Goal: Obtain resource: Download file/media

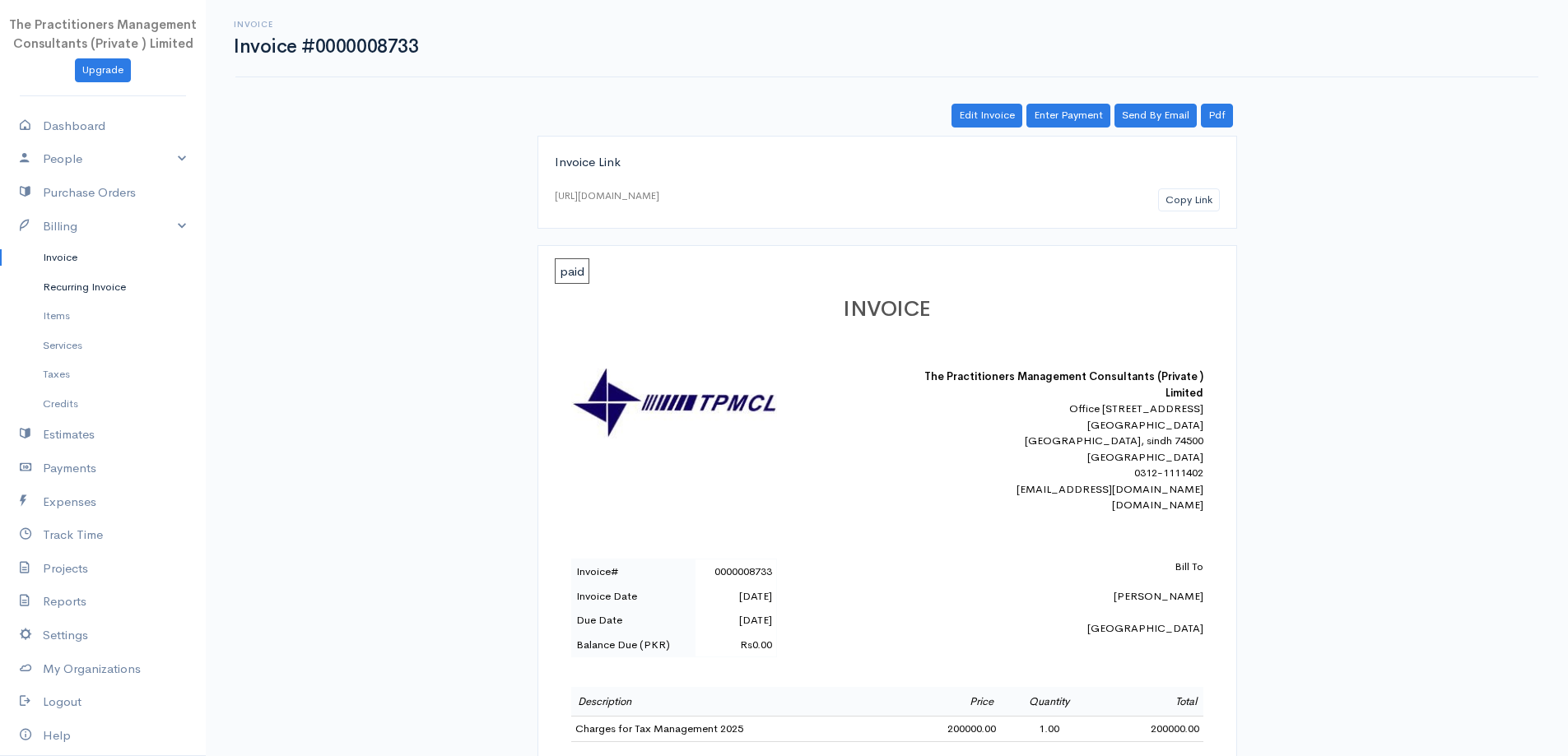
click at [39, 283] on link "Recurring Invoice" at bounding box center [103, 288] width 206 height 29
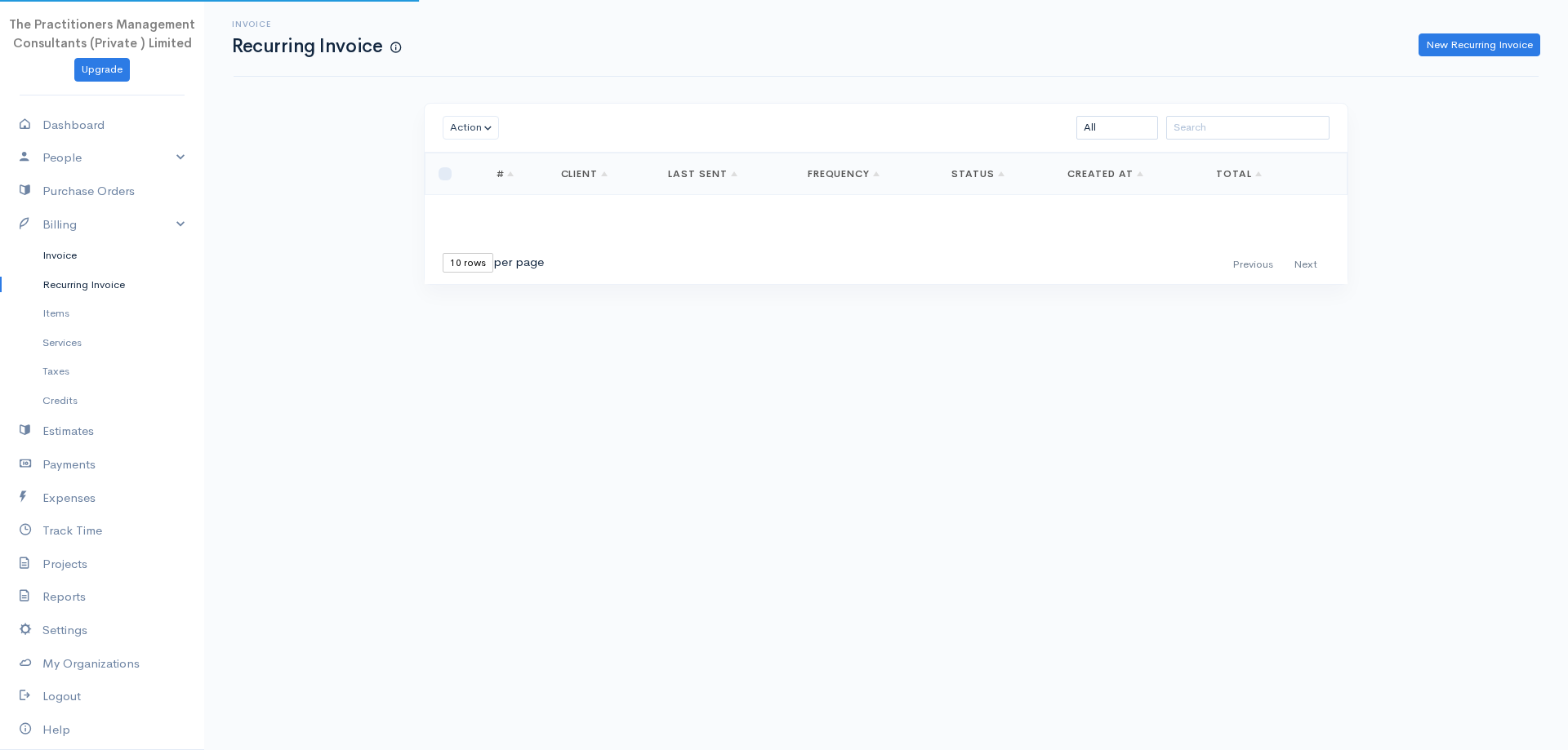
click at [47, 265] on link "Invoice" at bounding box center [102, 255] width 204 height 29
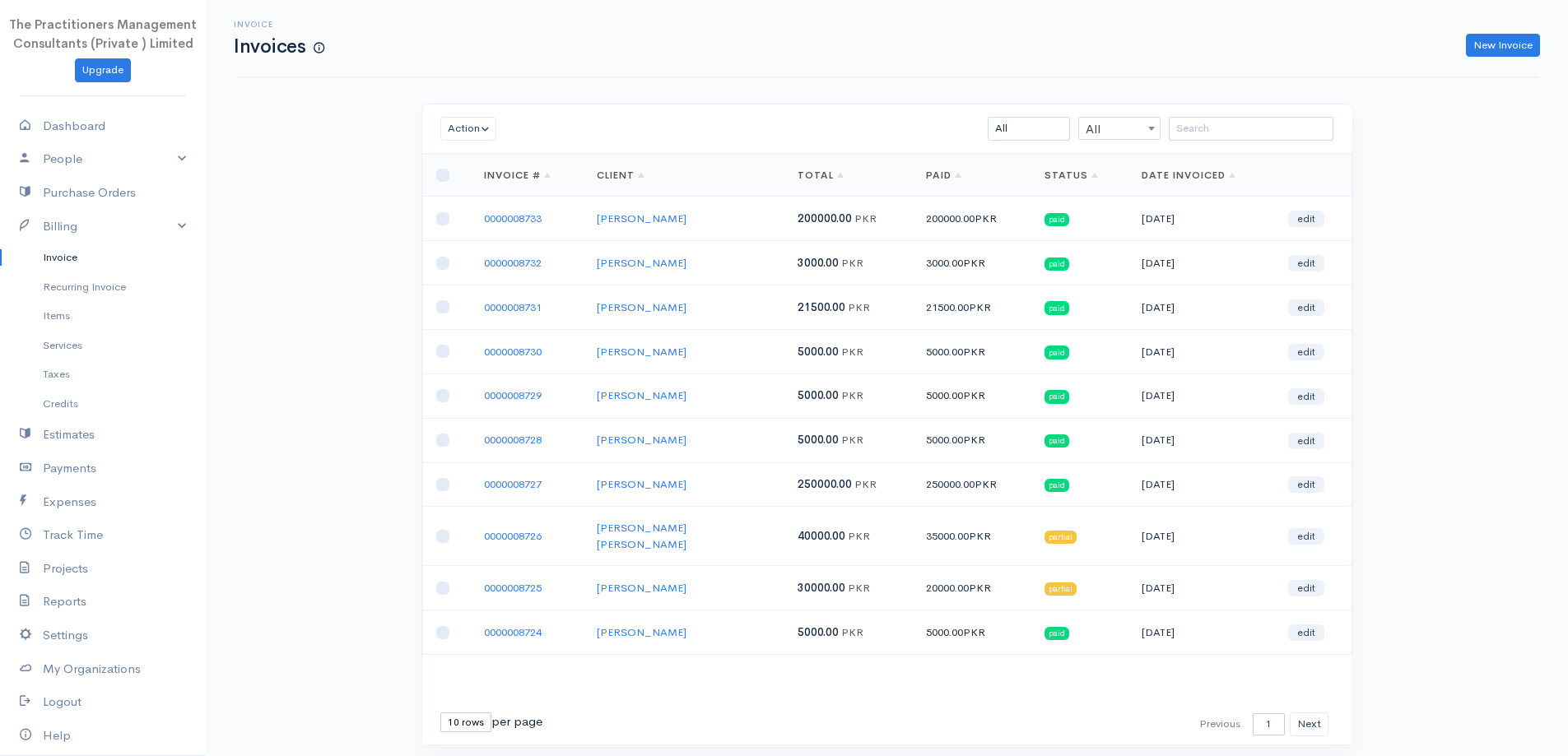
click at [1261, 143] on div "Action Archive Delete Download PDF Send Mark as Sent Mark Un-Sent Enter Payment…" at bounding box center [887, 130] width 930 height 50
click at [1260, 128] on input "search" at bounding box center [1250, 129] width 164 height 24
paste input "[PERSON_NAME]"
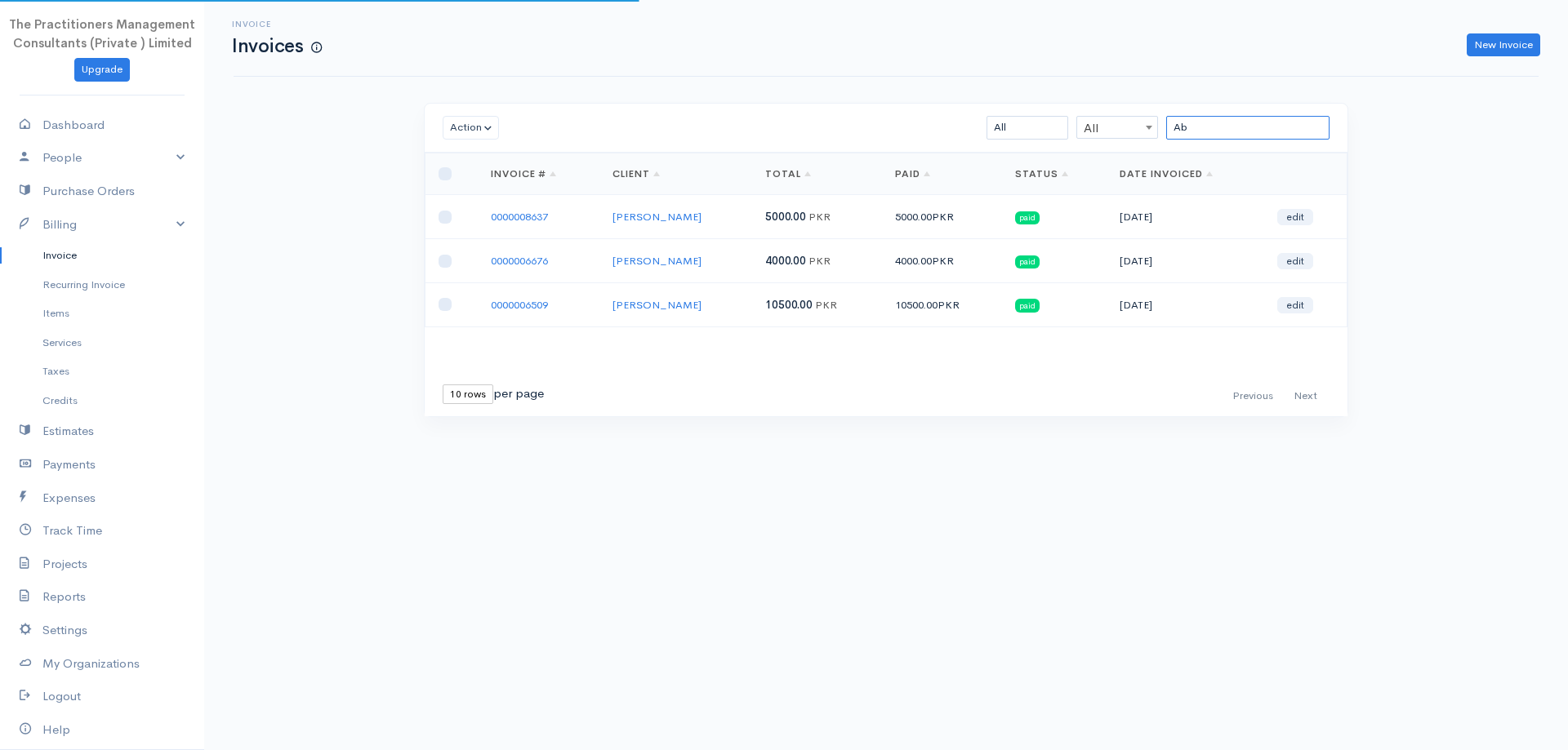
type input "A"
paste input "M. [PERSON_NAME]"
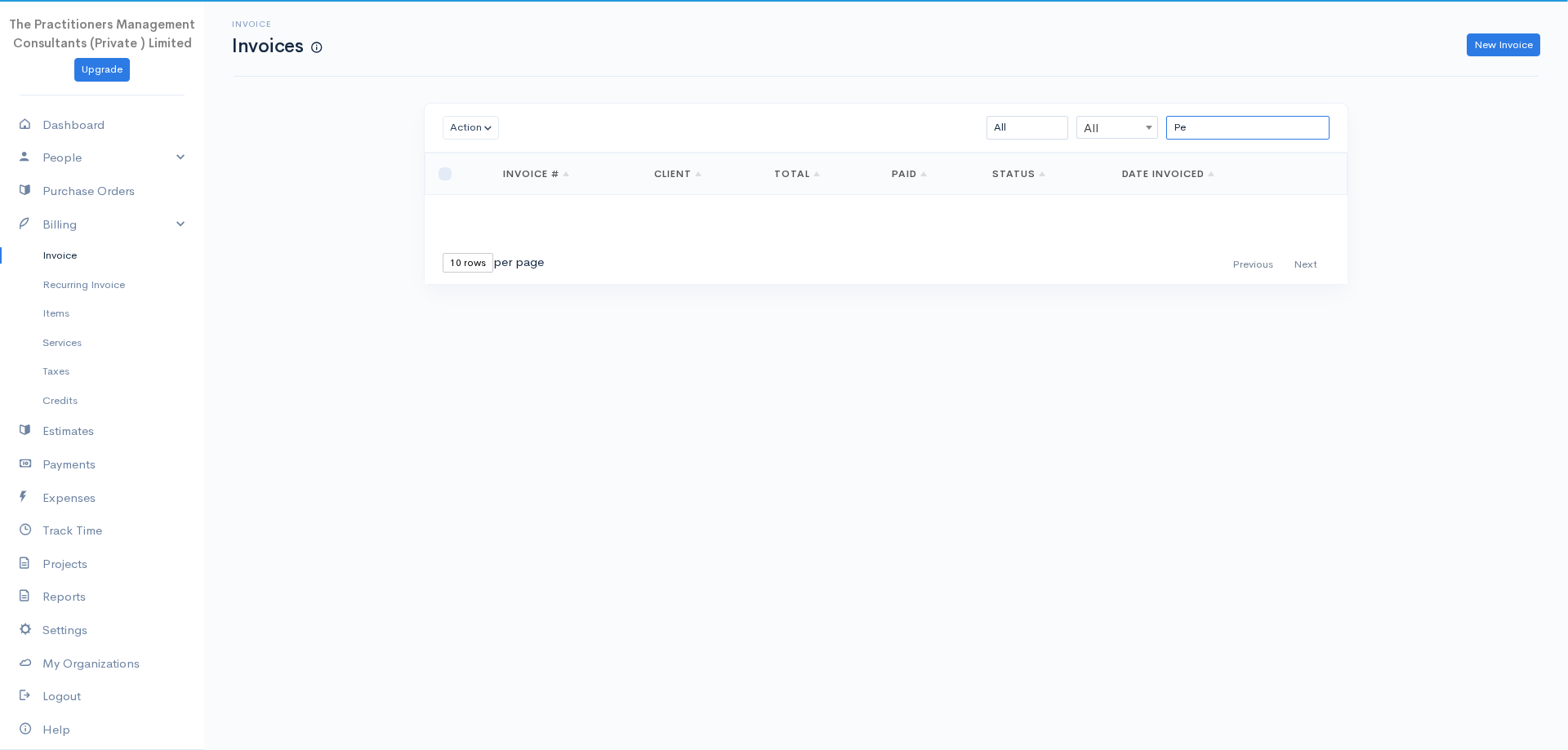
type input "P"
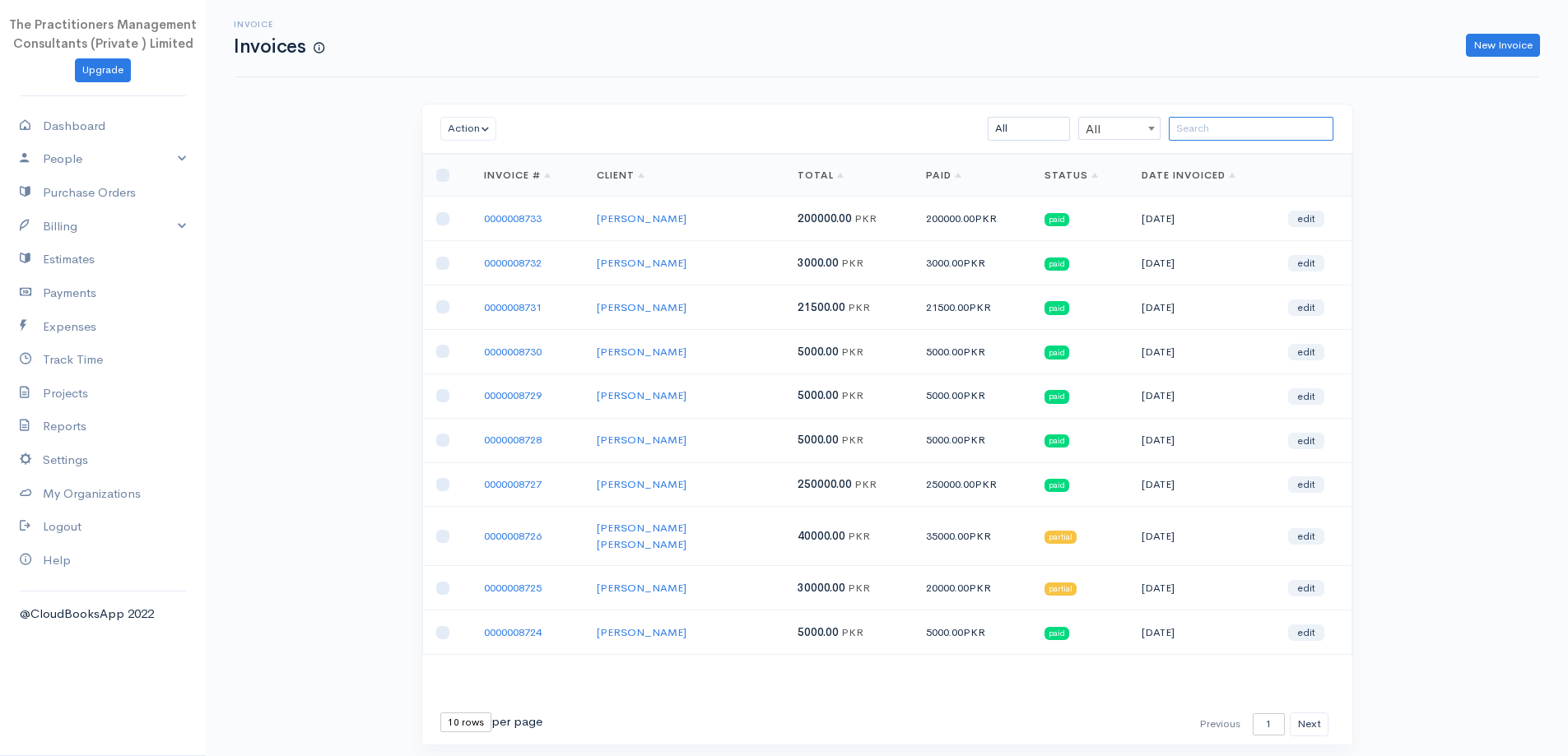
click at [1286, 141] on input "search" at bounding box center [1250, 129] width 164 height 24
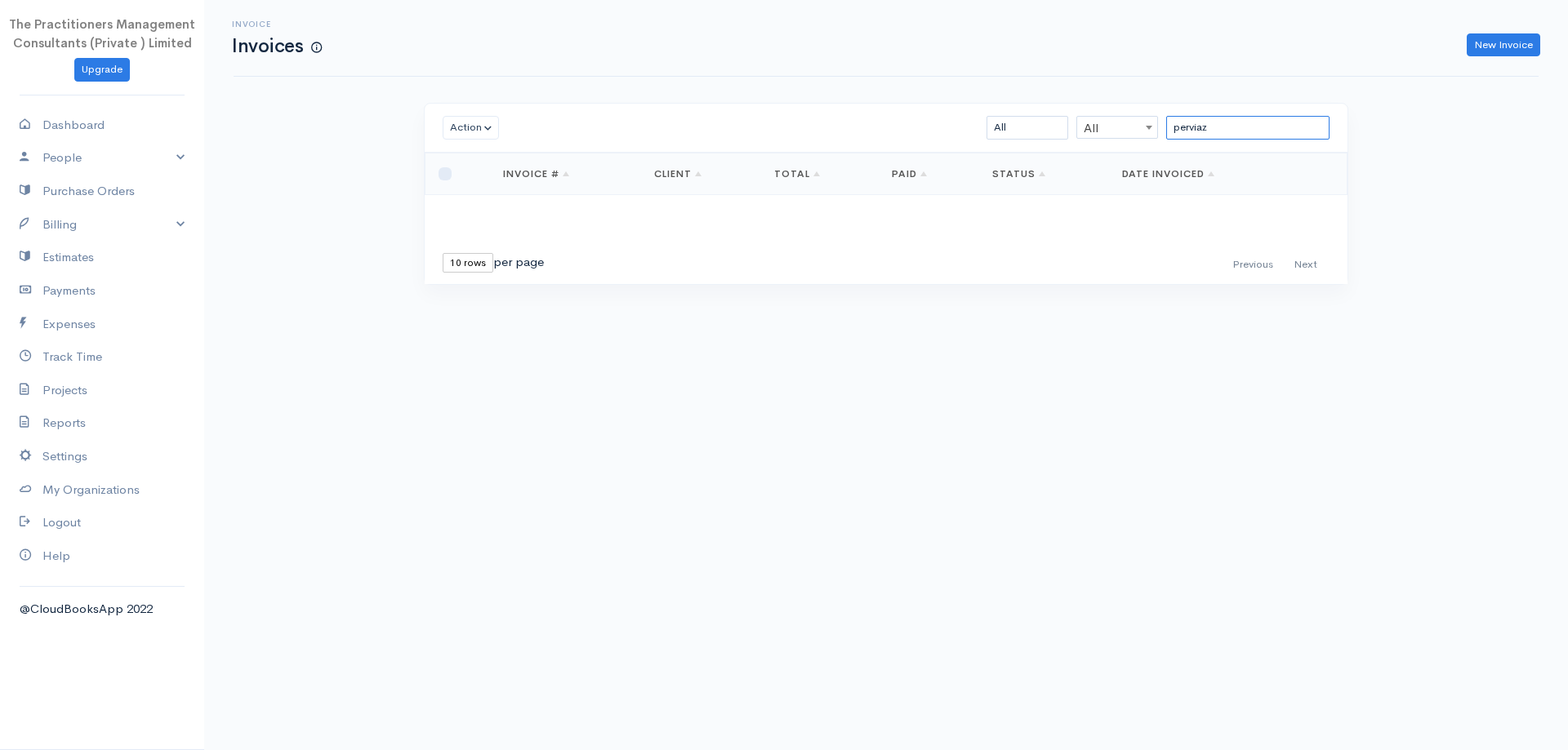
type input "perviaz"
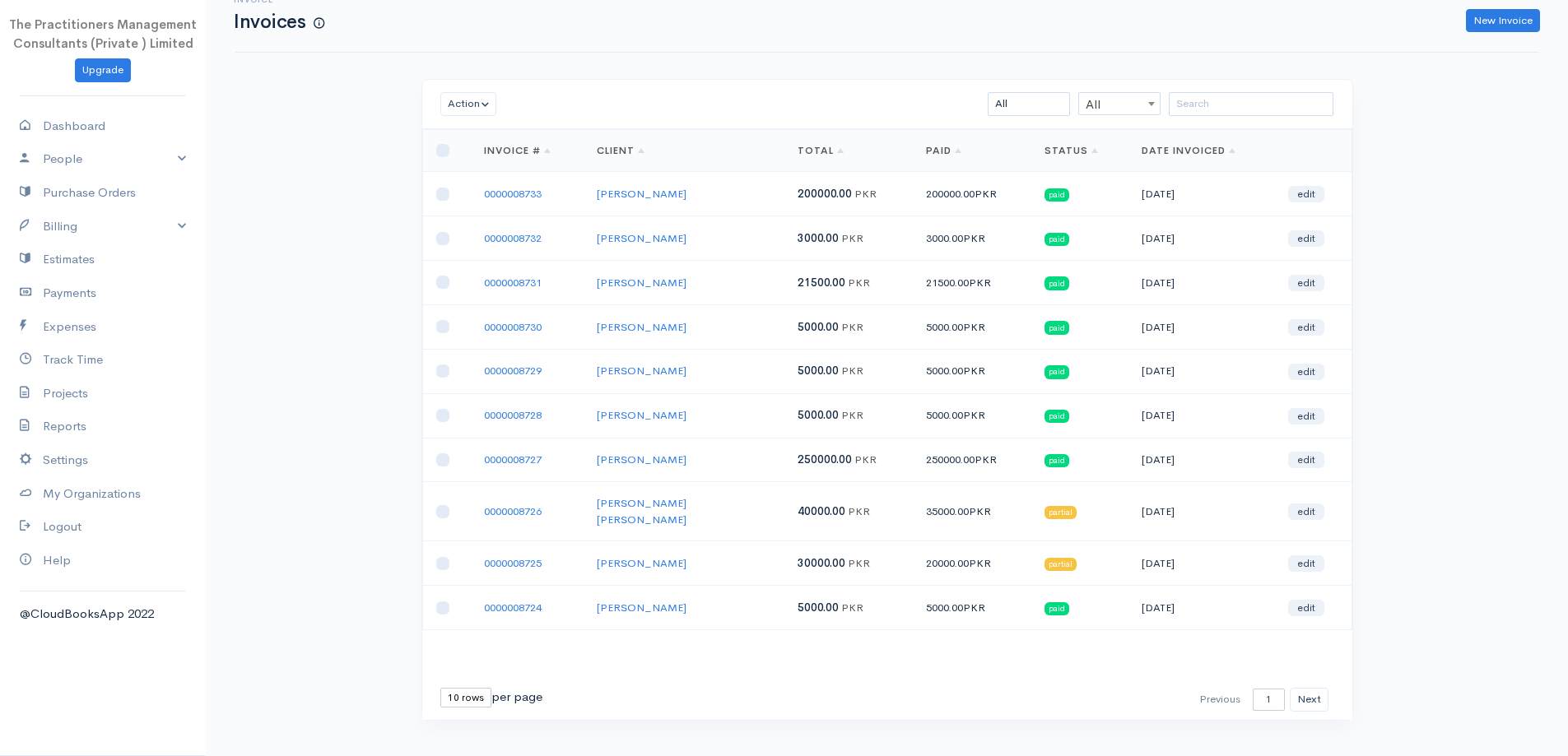
scroll to position [36, 0]
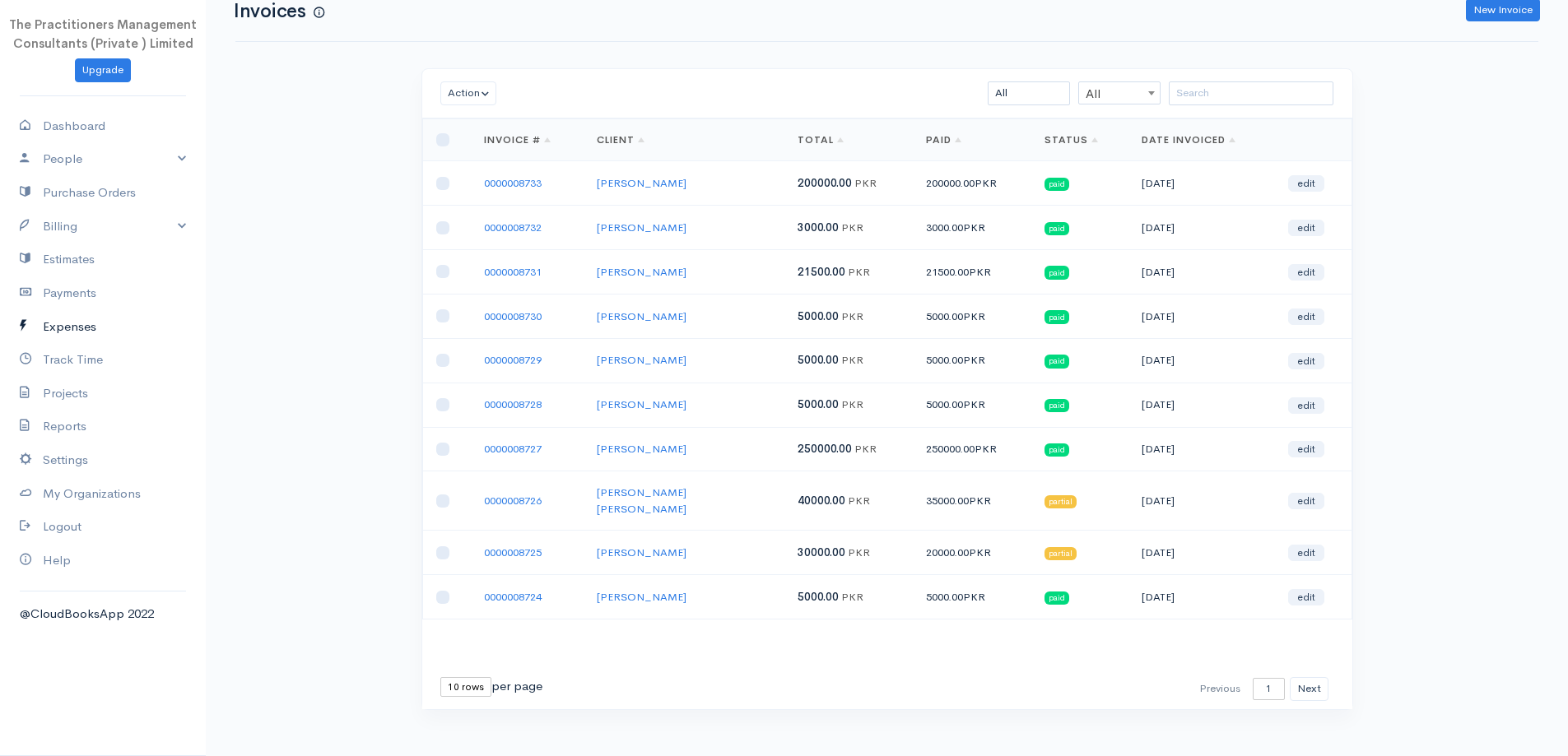
click at [126, 339] on link "Expenses" at bounding box center [103, 327] width 206 height 34
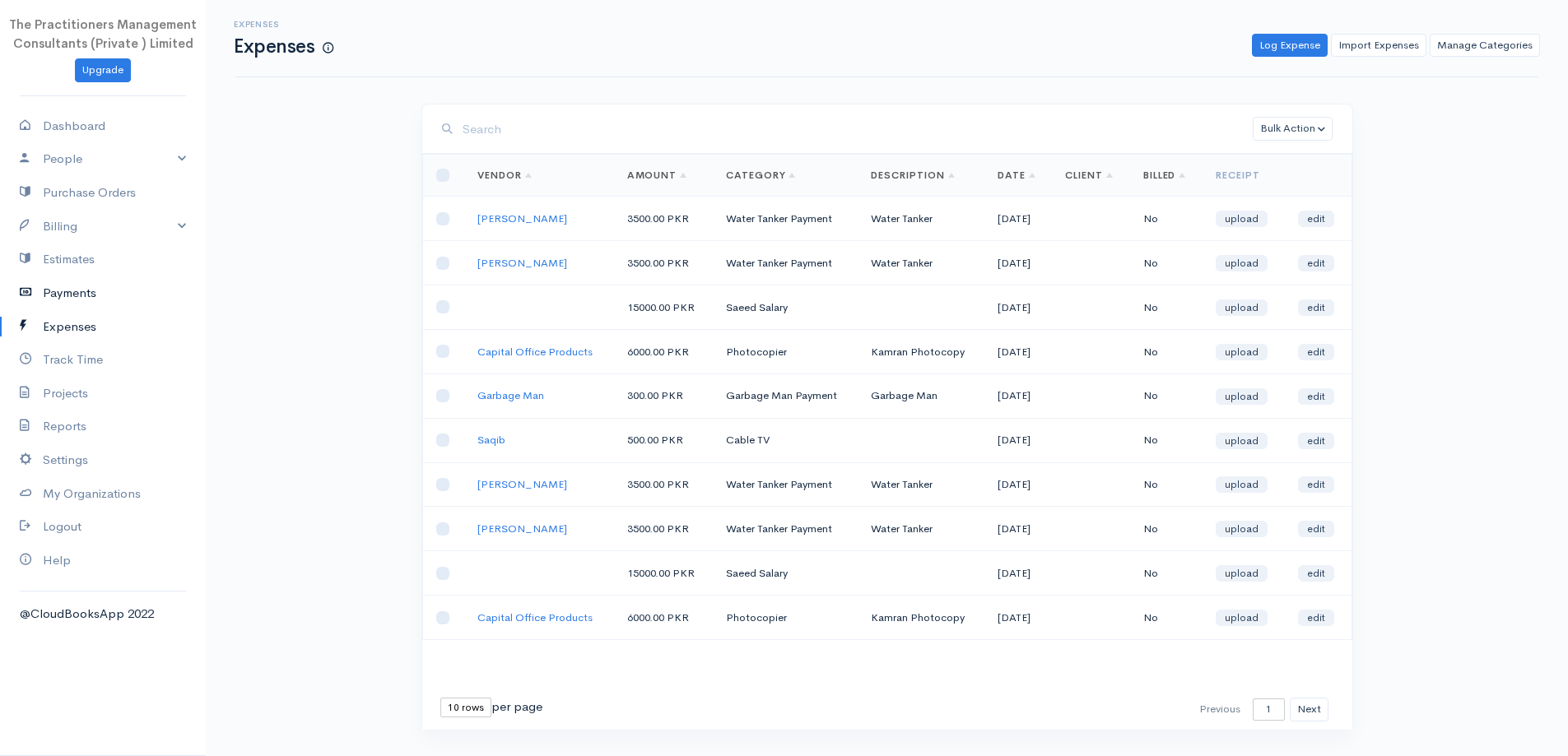
click at [75, 300] on link "Payments" at bounding box center [103, 293] width 206 height 34
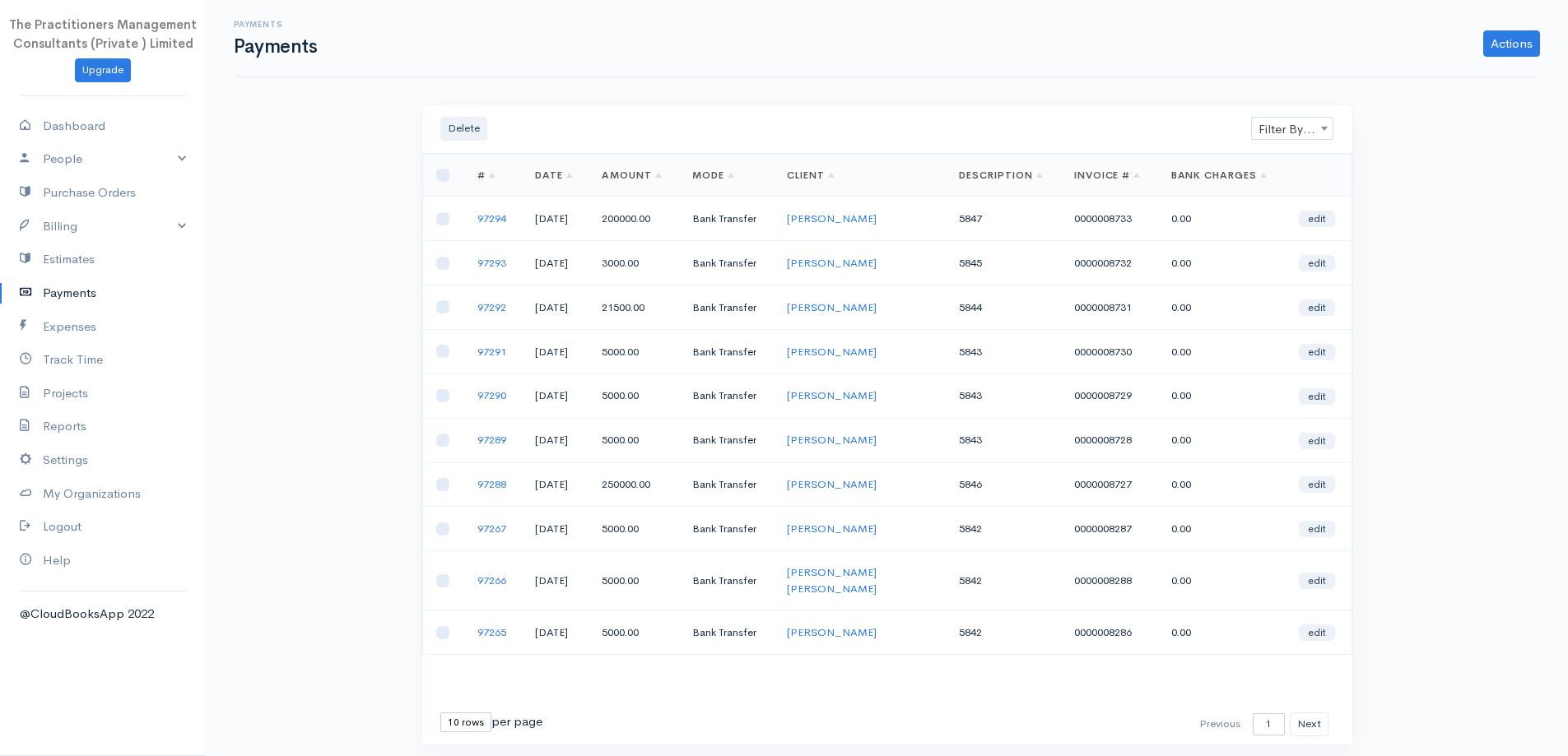
scroll to position [36, 0]
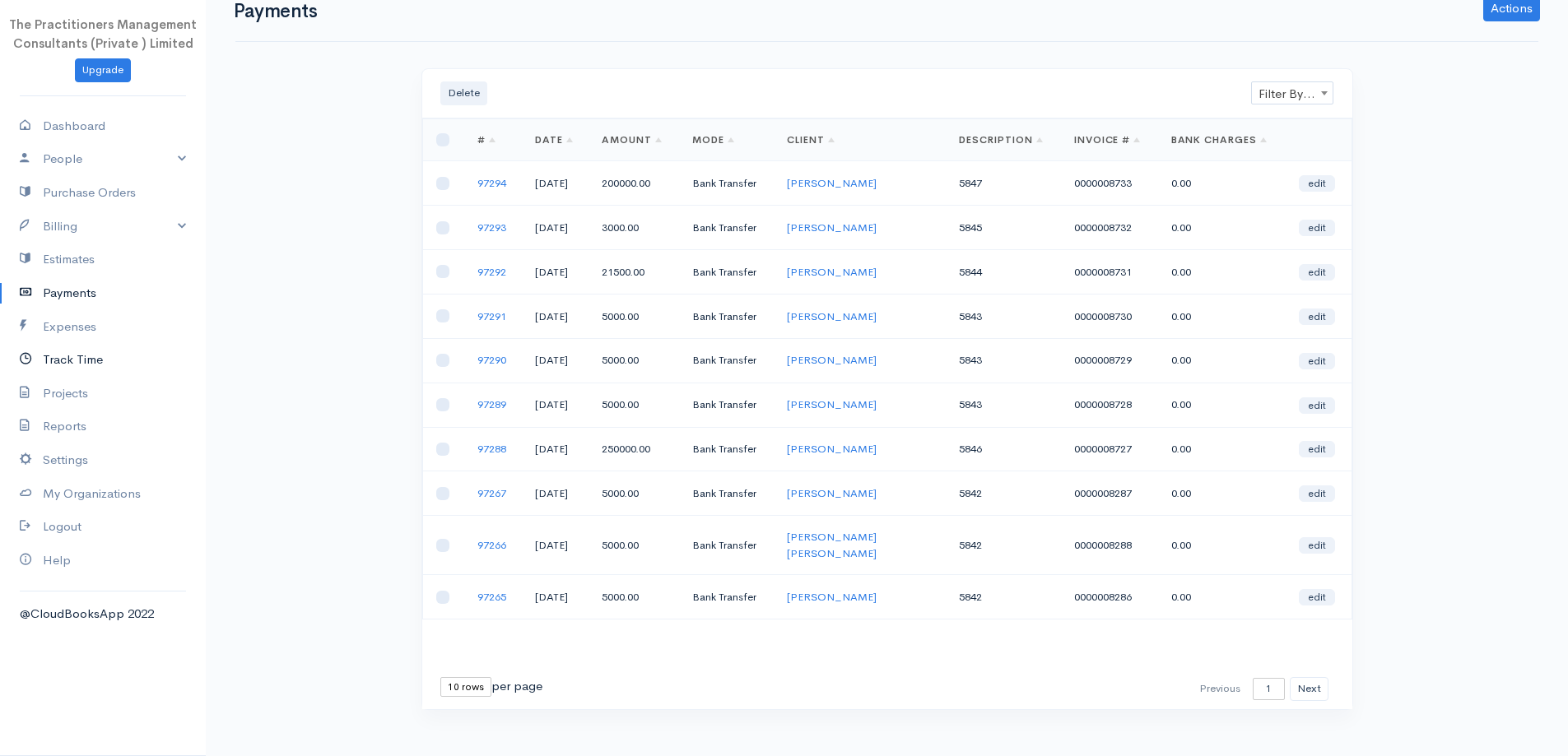
click at [72, 360] on link "Track Time" at bounding box center [103, 360] width 206 height 34
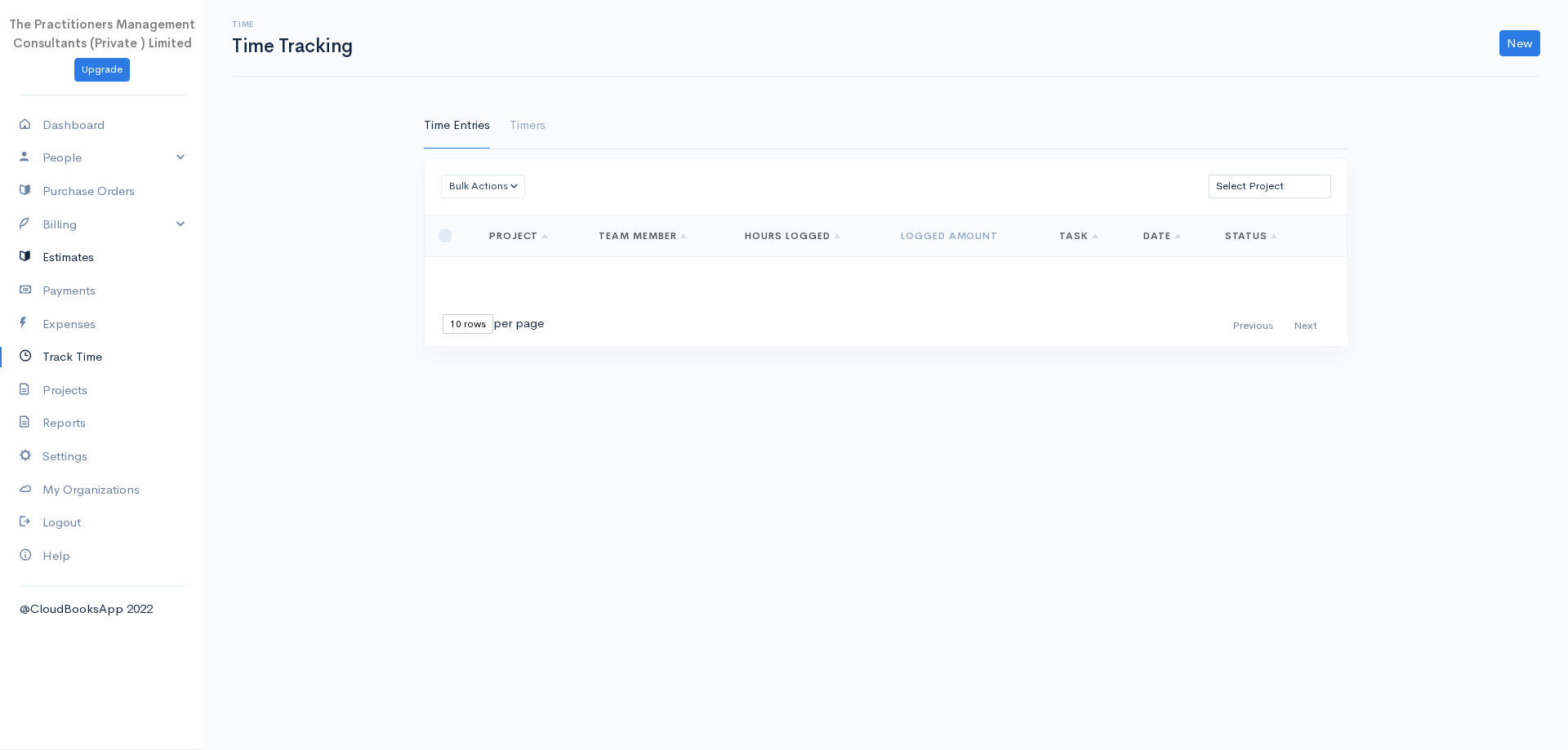
click at [113, 265] on link "Estimates" at bounding box center [102, 257] width 204 height 34
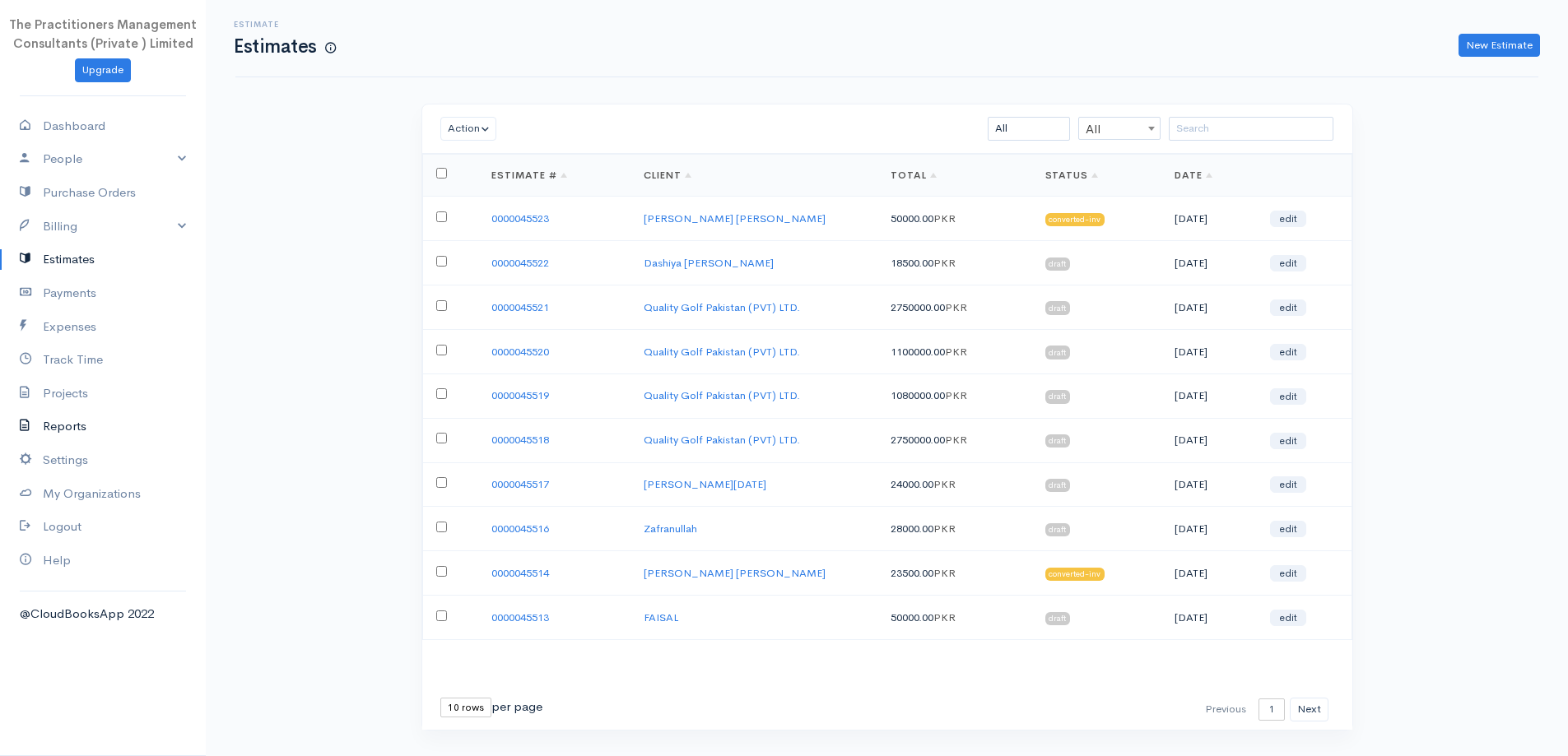
click at [71, 423] on link "Reports" at bounding box center [103, 426] width 206 height 34
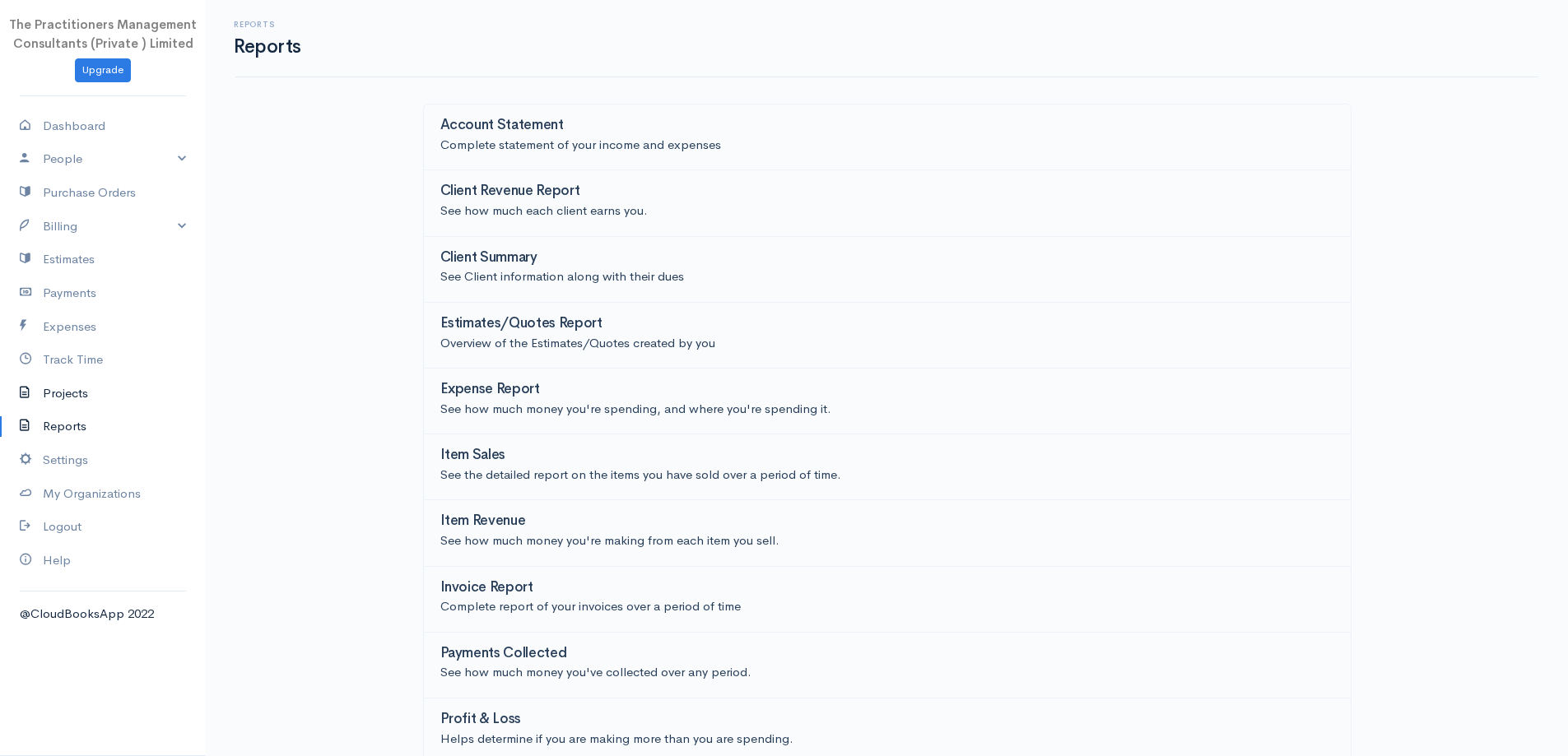
click at [104, 398] on link "Projects" at bounding box center [103, 393] width 206 height 34
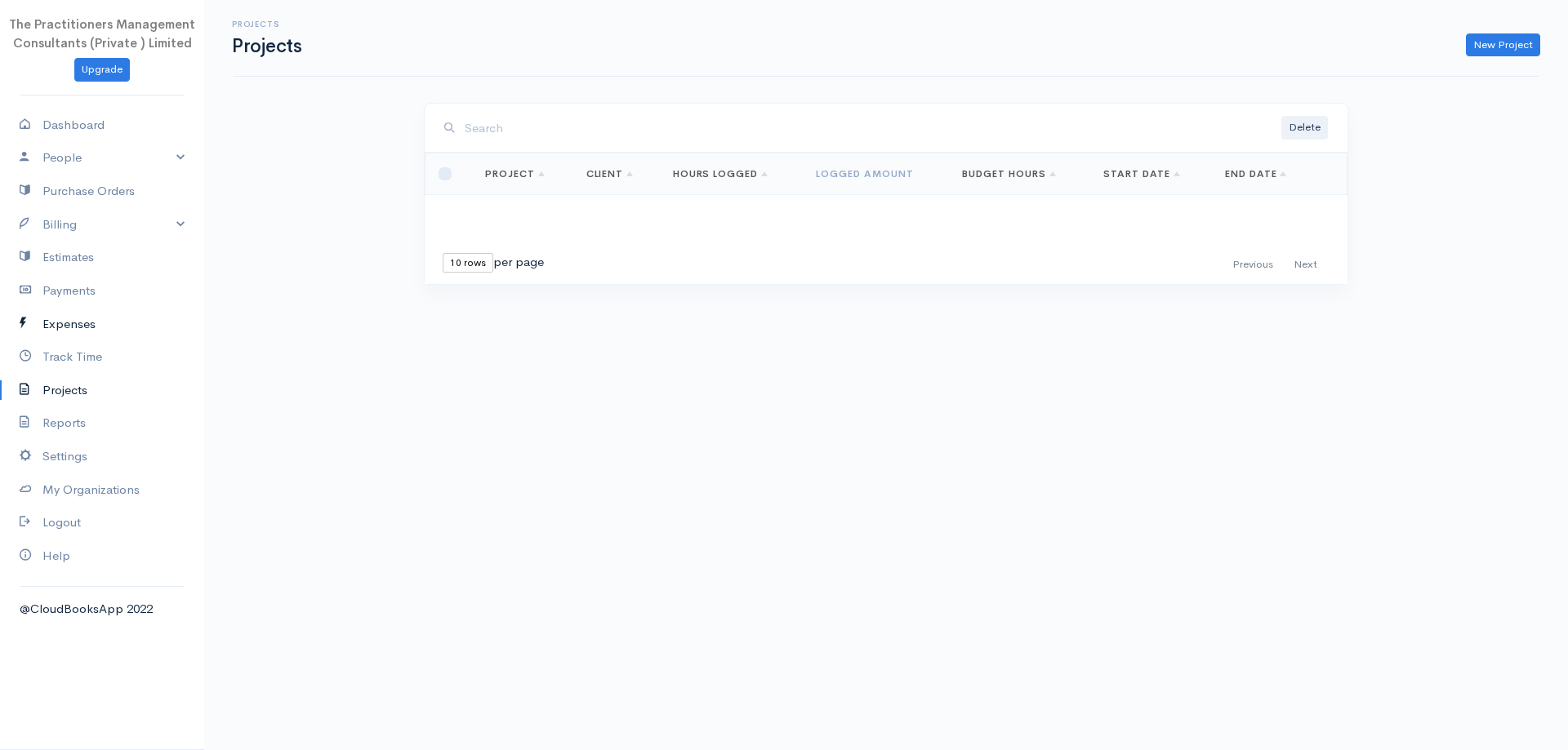
click at [90, 331] on link "Expenses" at bounding box center [102, 324] width 204 height 34
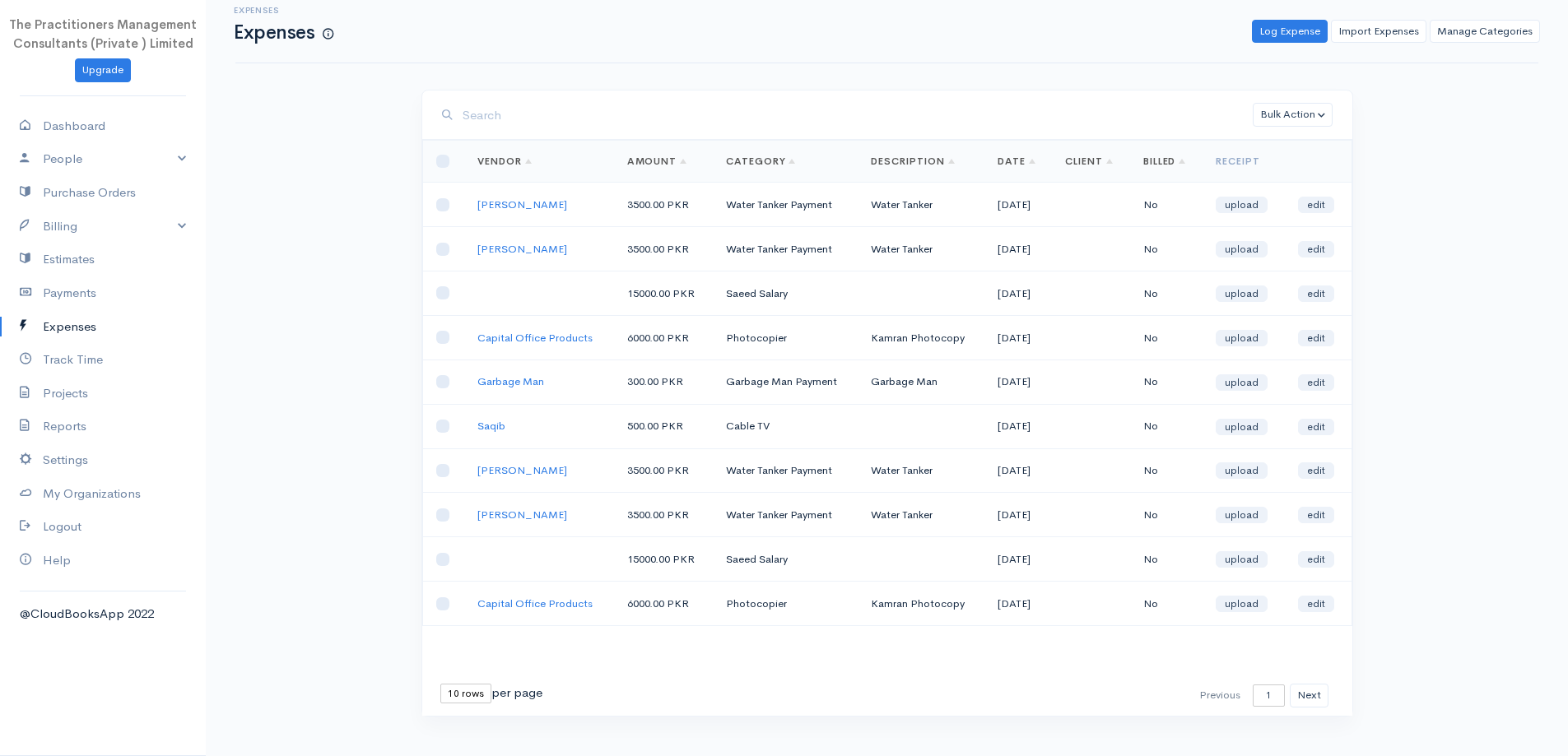
scroll to position [36, 0]
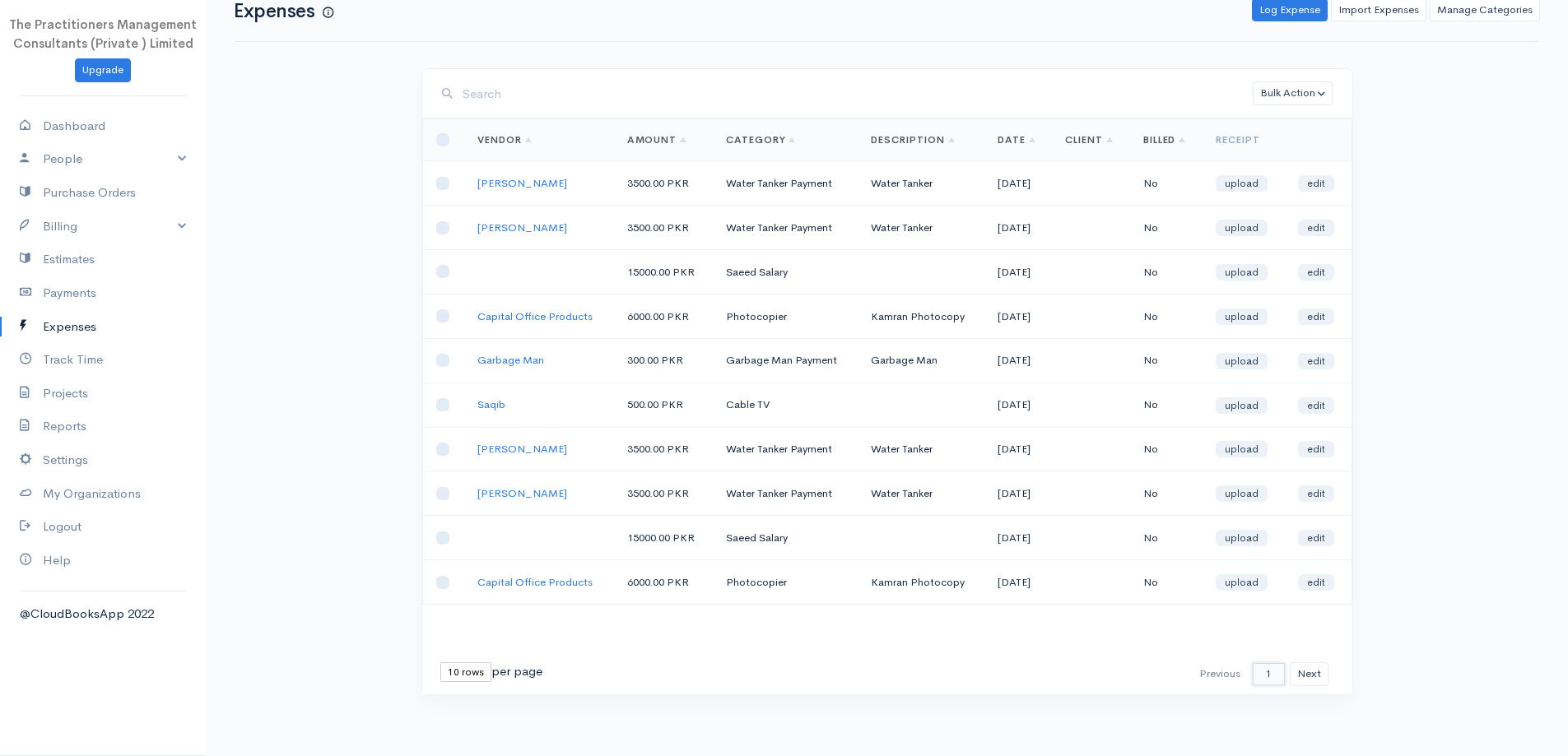
click at [1264, 668] on select "1 2 3 4 5 6 7 8 9 10 11 12 13 14 15 16 17 18 19 20 21 22 23 24 25 26 27 28 29 3…" at bounding box center [1269, 674] width 32 height 22
select select "20"
click at [1254, 663] on select "1 2 3 4 5 6 7 8 9 10 11 12 13 14 15 16 17 18 19 20 21 22 23 24 25 26 27 28 29 3…" at bounding box center [1269, 674] width 32 height 22
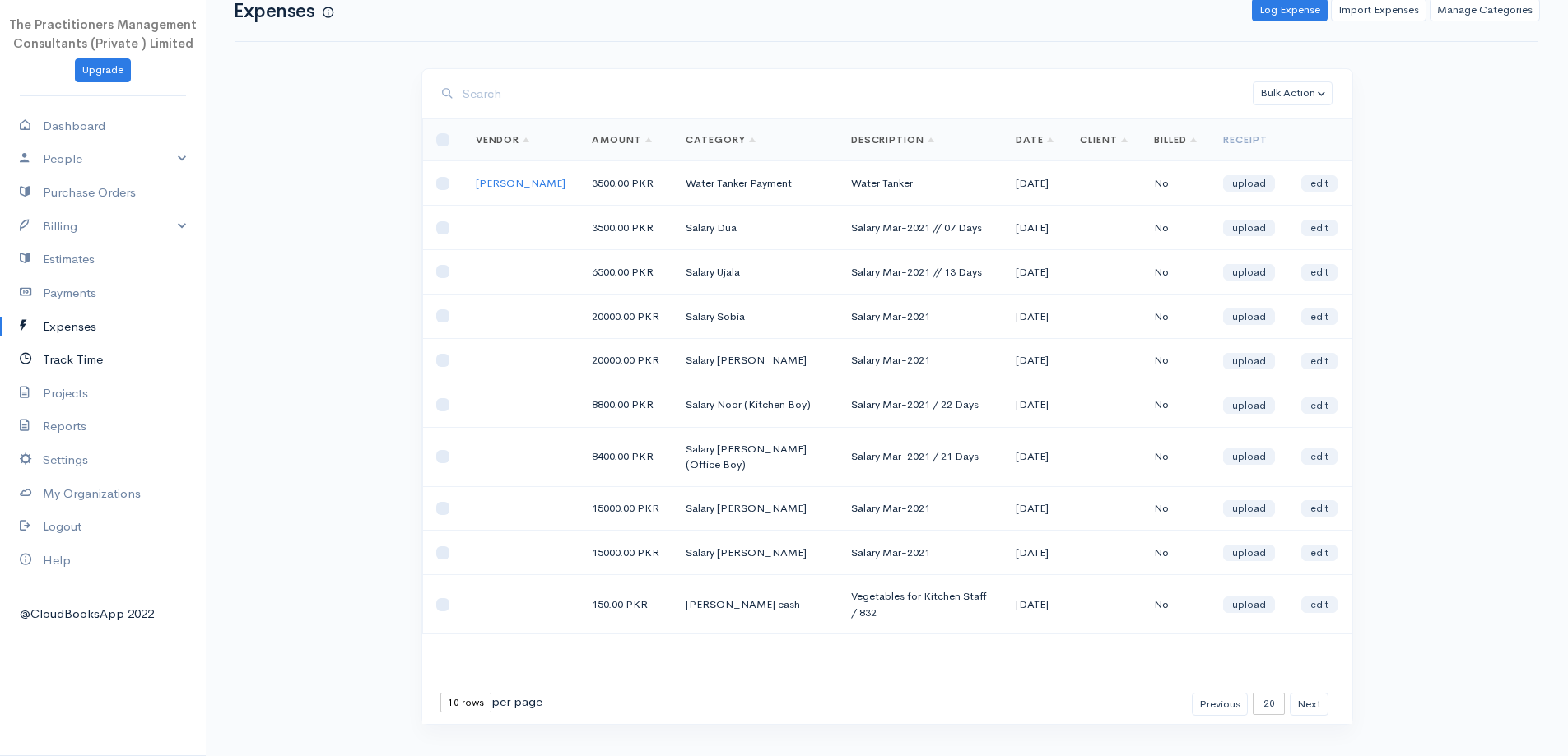
click at [73, 357] on link "Track Time" at bounding box center [103, 360] width 206 height 34
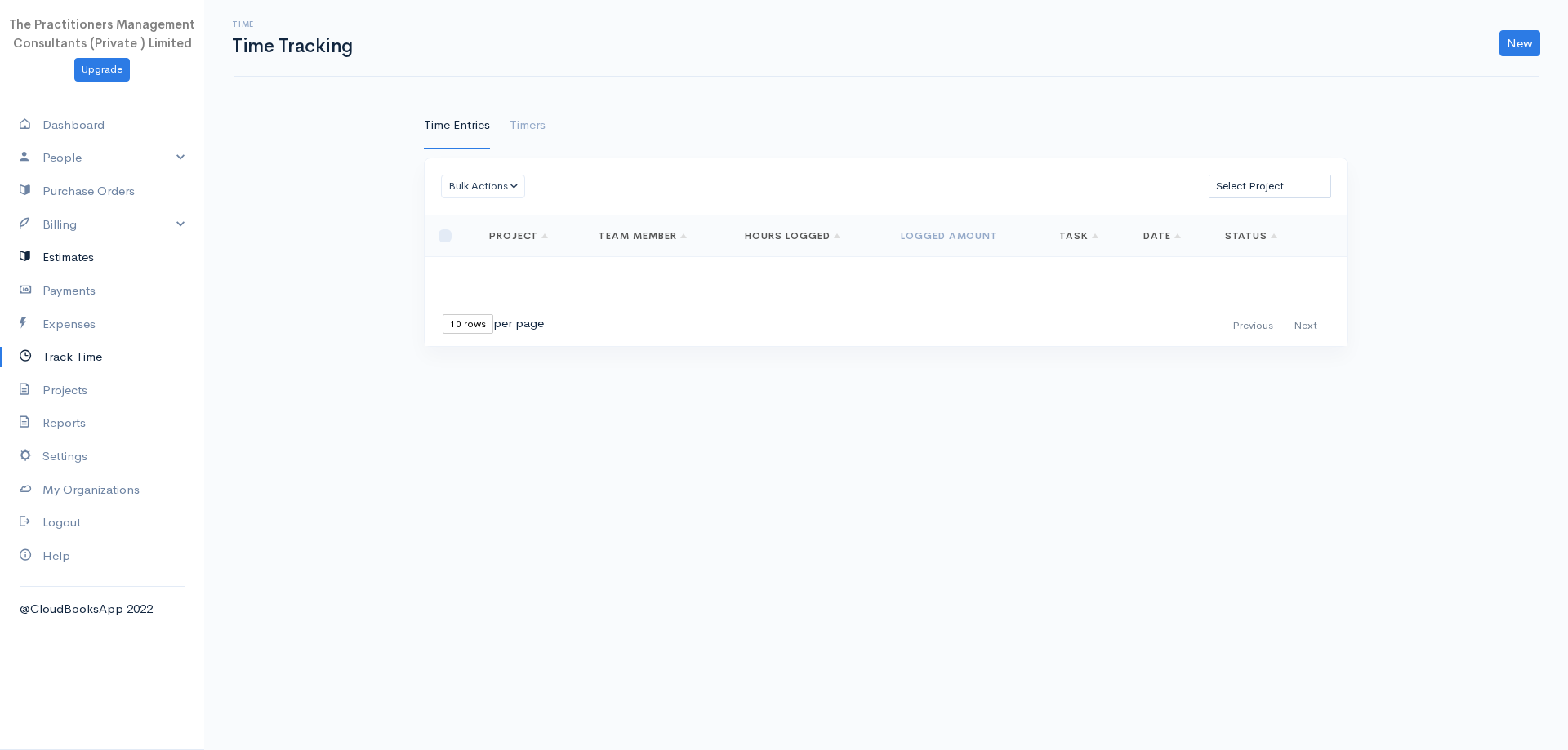
click at [33, 254] on icon at bounding box center [31, 257] width 23 height 20
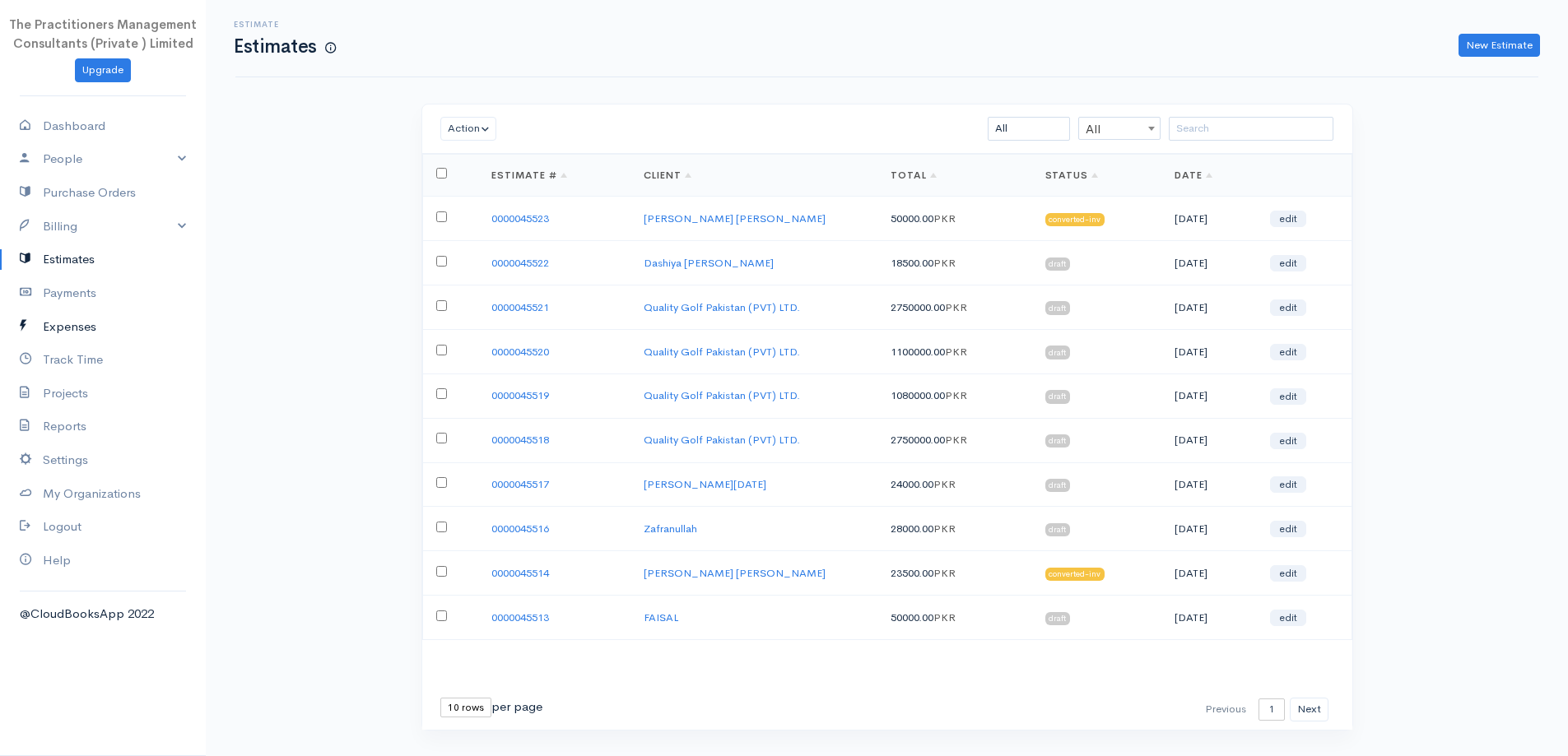
click at [83, 327] on link "Expenses" at bounding box center [103, 327] width 206 height 34
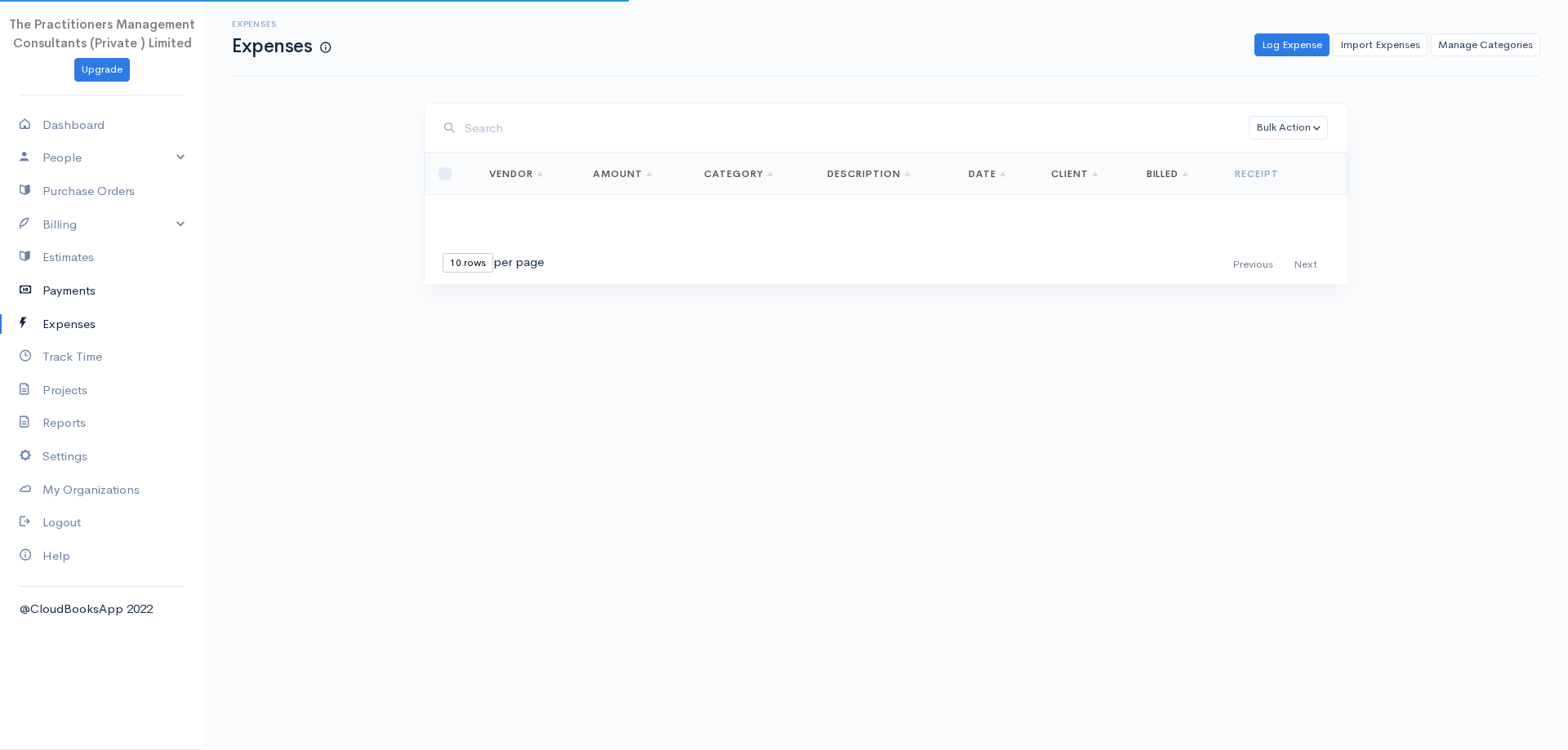
click at [90, 302] on link "Payments" at bounding box center [102, 291] width 204 height 34
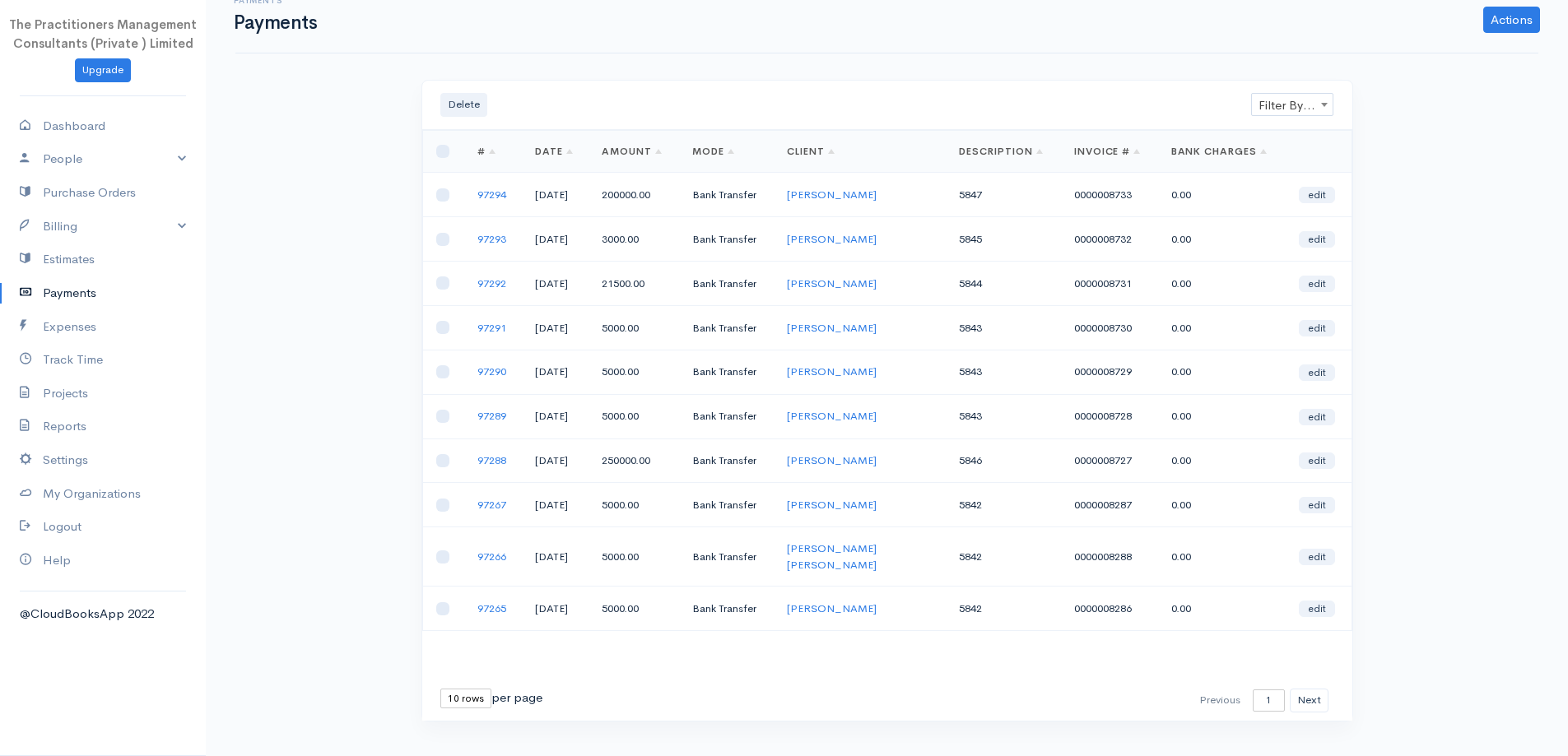
scroll to position [36, 0]
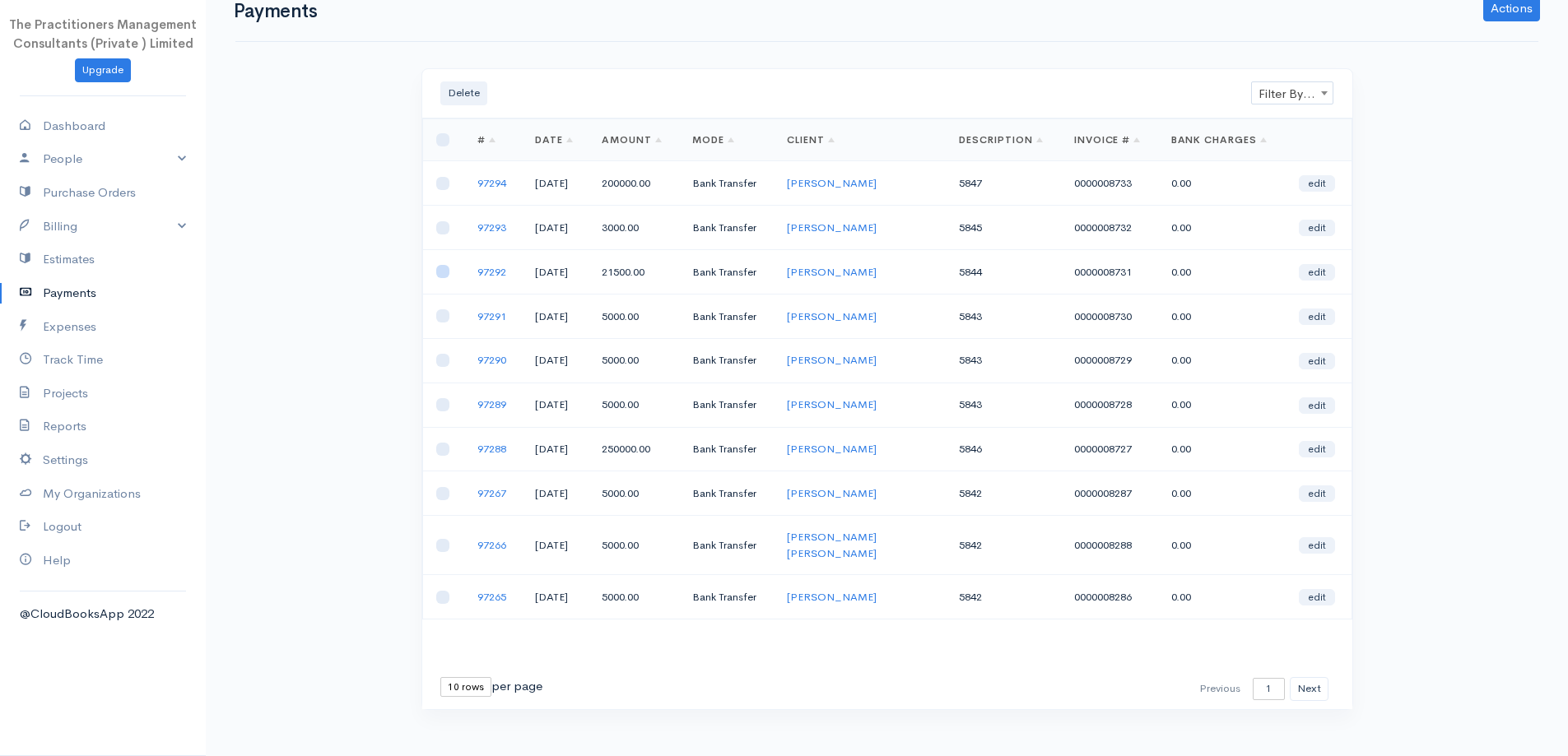
click at [446, 273] on input "checkbox" at bounding box center [443, 272] width 13 height 13
checkbox input "true"
click at [1503, 21] on link "Actions" at bounding box center [1512, 8] width 57 height 27
click at [1075, 107] on div "Delete Filter By Client Filter By Client" at bounding box center [887, 94] width 930 height 50
click at [486, 410] on link "97289" at bounding box center [491, 404] width 28 height 14
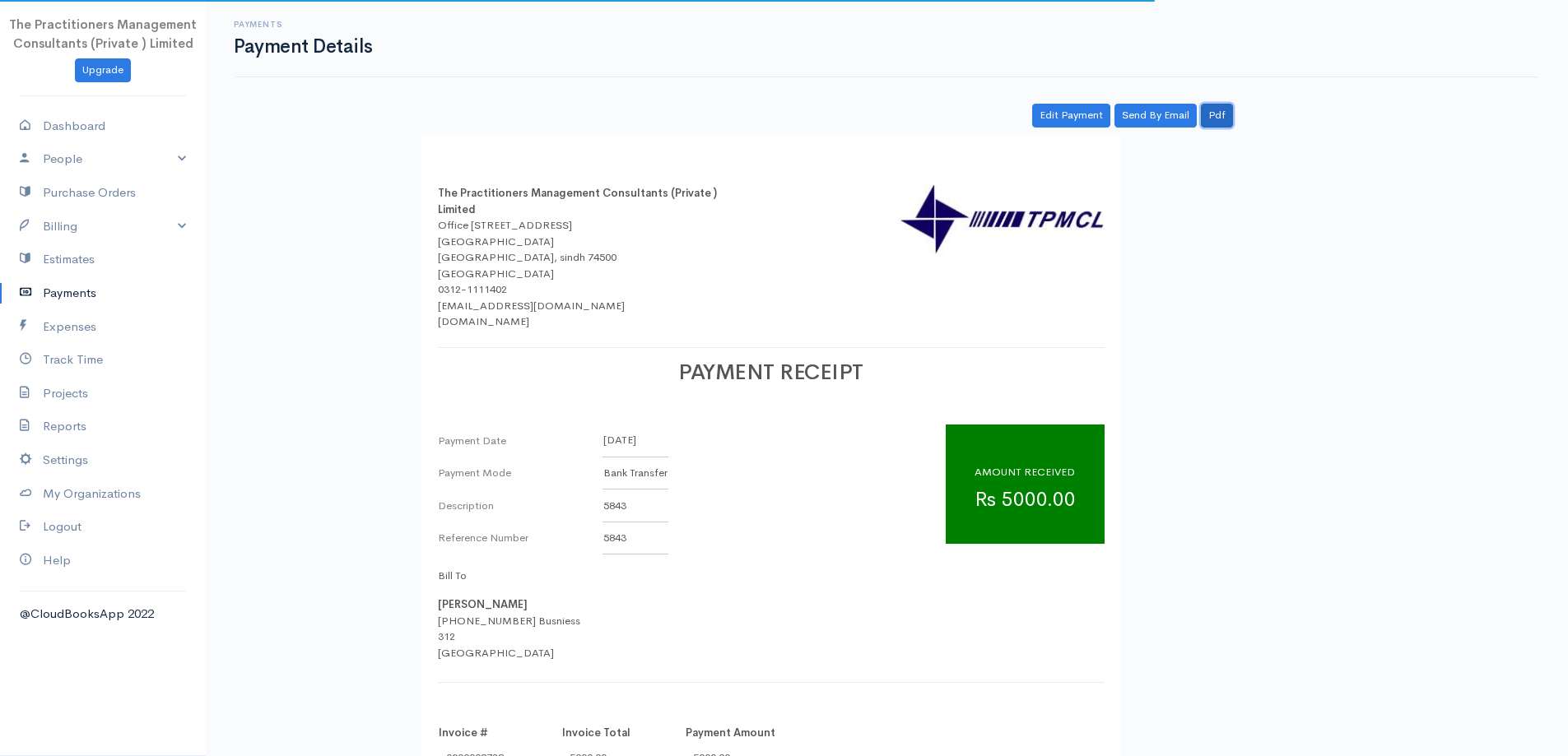
click at [1224, 118] on link "Pdf" at bounding box center [1216, 116] width 32 height 24
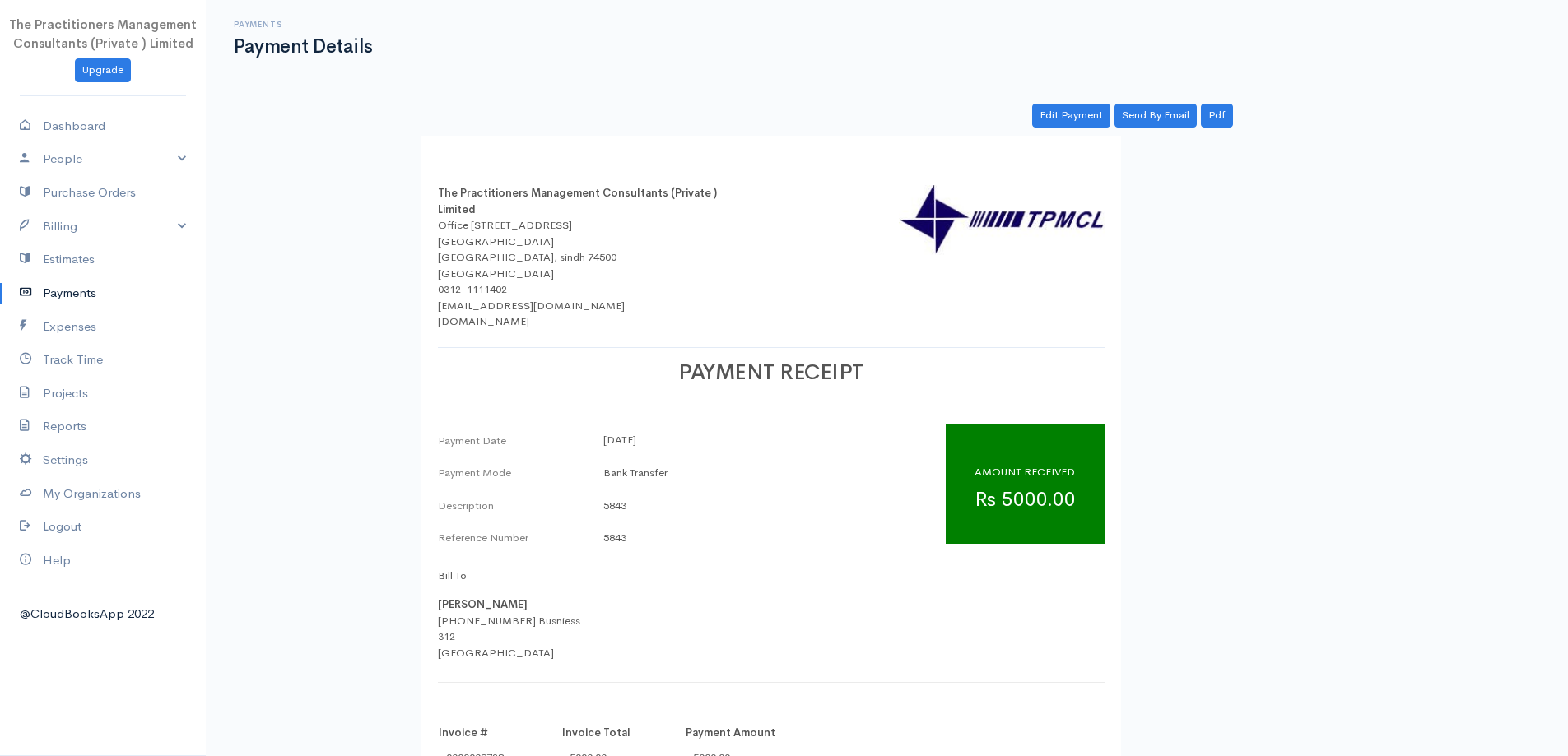
click at [75, 299] on link "Payments" at bounding box center [103, 293] width 206 height 34
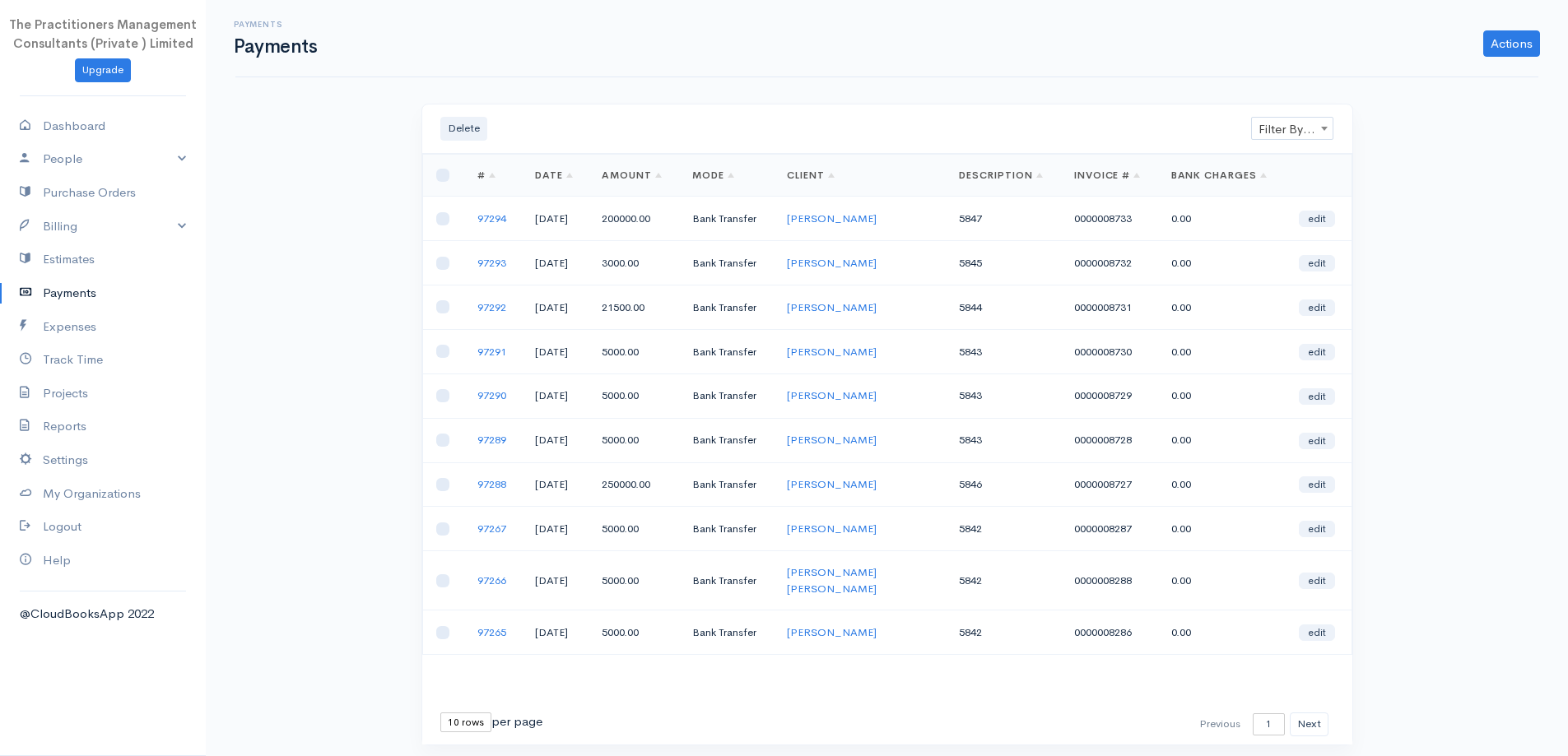
click at [489, 398] on link "97290" at bounding box center [491, 395] width 28 height 14
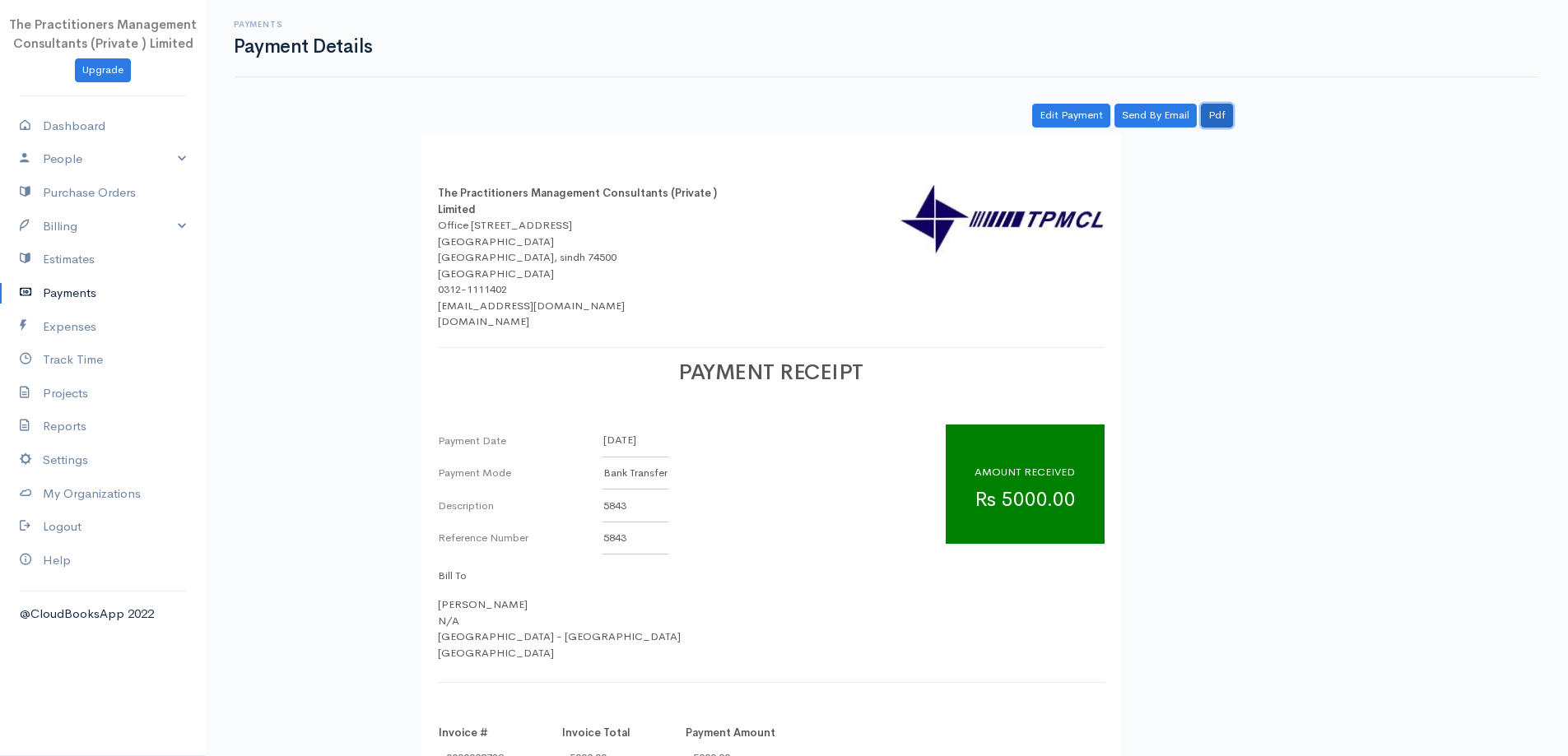
click at [1207, 113] on link "Pdf" at bounding box center [1216, 116] width 32 height 24
click at [68, 299] on link "Payments" at bounding box center [103, 293] width 206 height 34
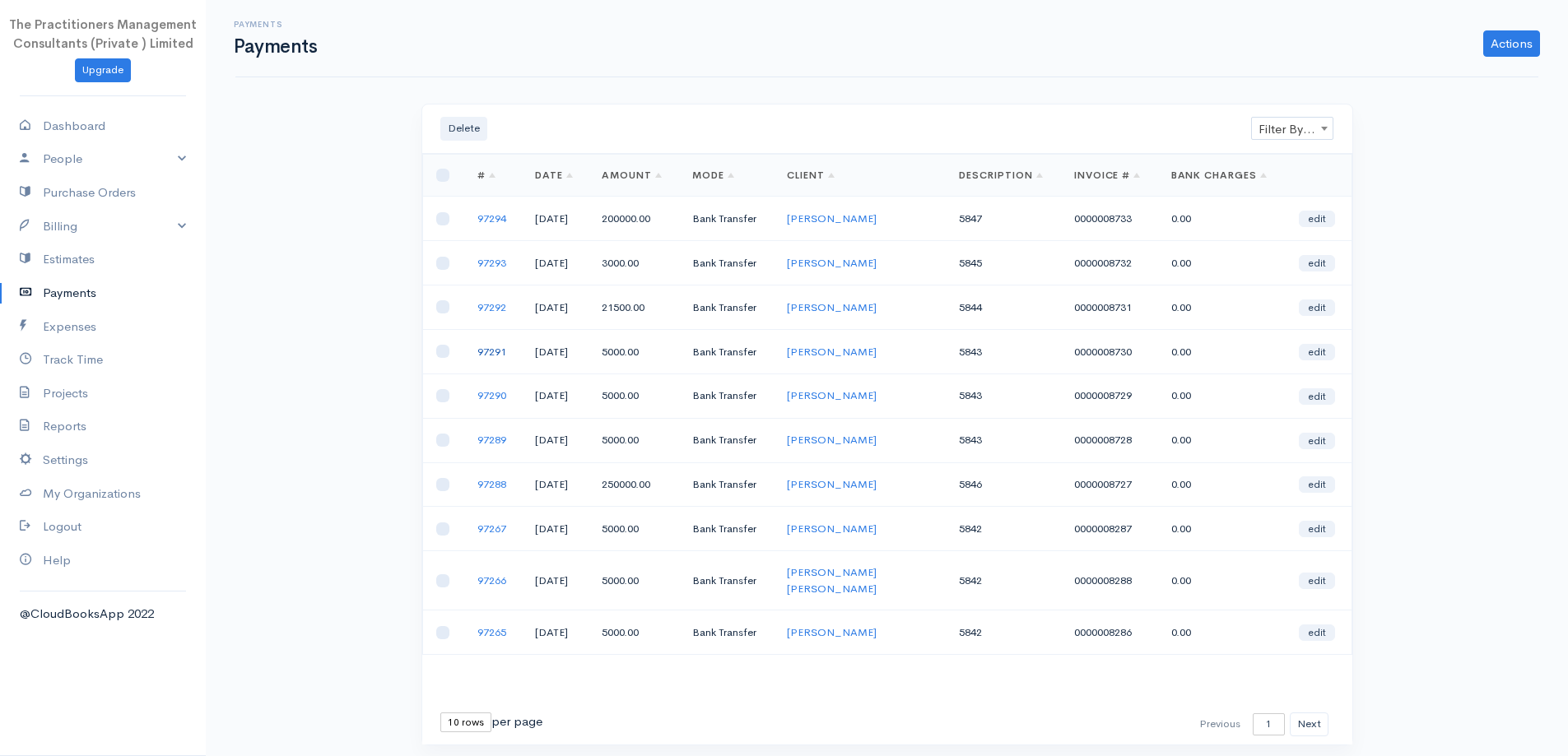
click at [488, 347] on link "97291" at bounding box center [491, 351] width 28 height 14
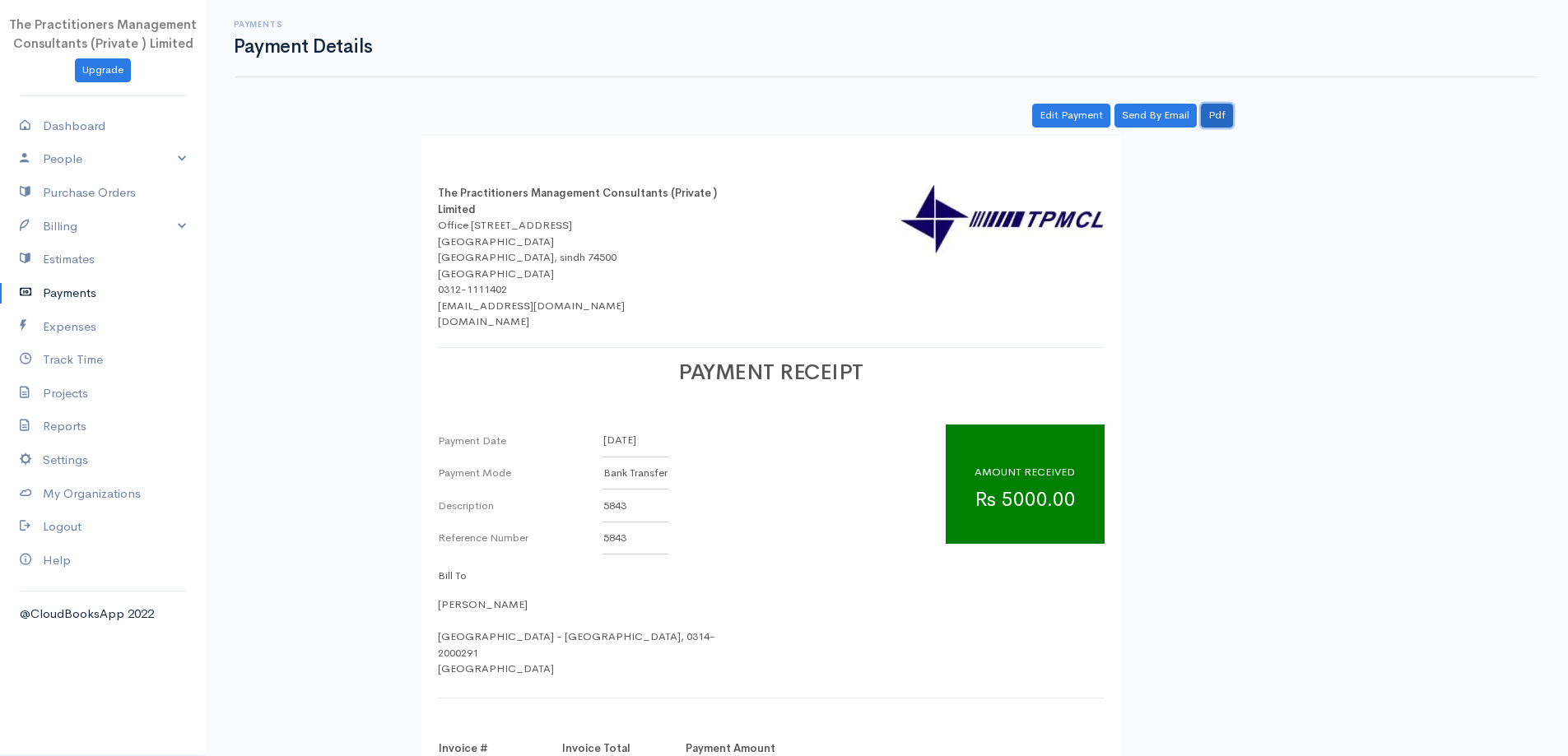
click at [1219, 121] on link "Pdf" at bounding box center [1216, 116] width 32 height 24
click at [96, 296] on link "Payments" at bounding box center [103, 293] width 206 height 34
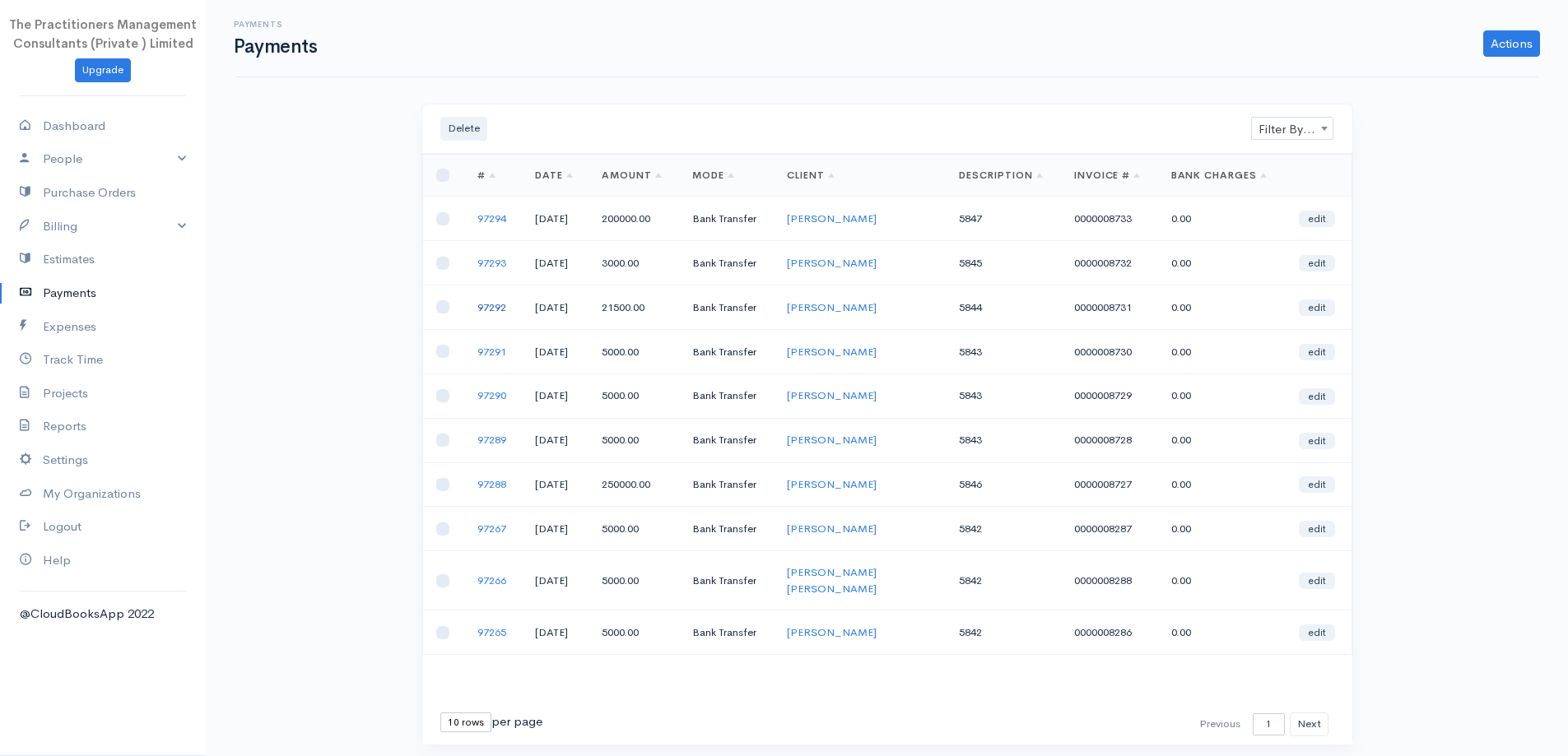
click at [497, 311] on link "97292" at bounding box center [491, 307] width 28 height 14
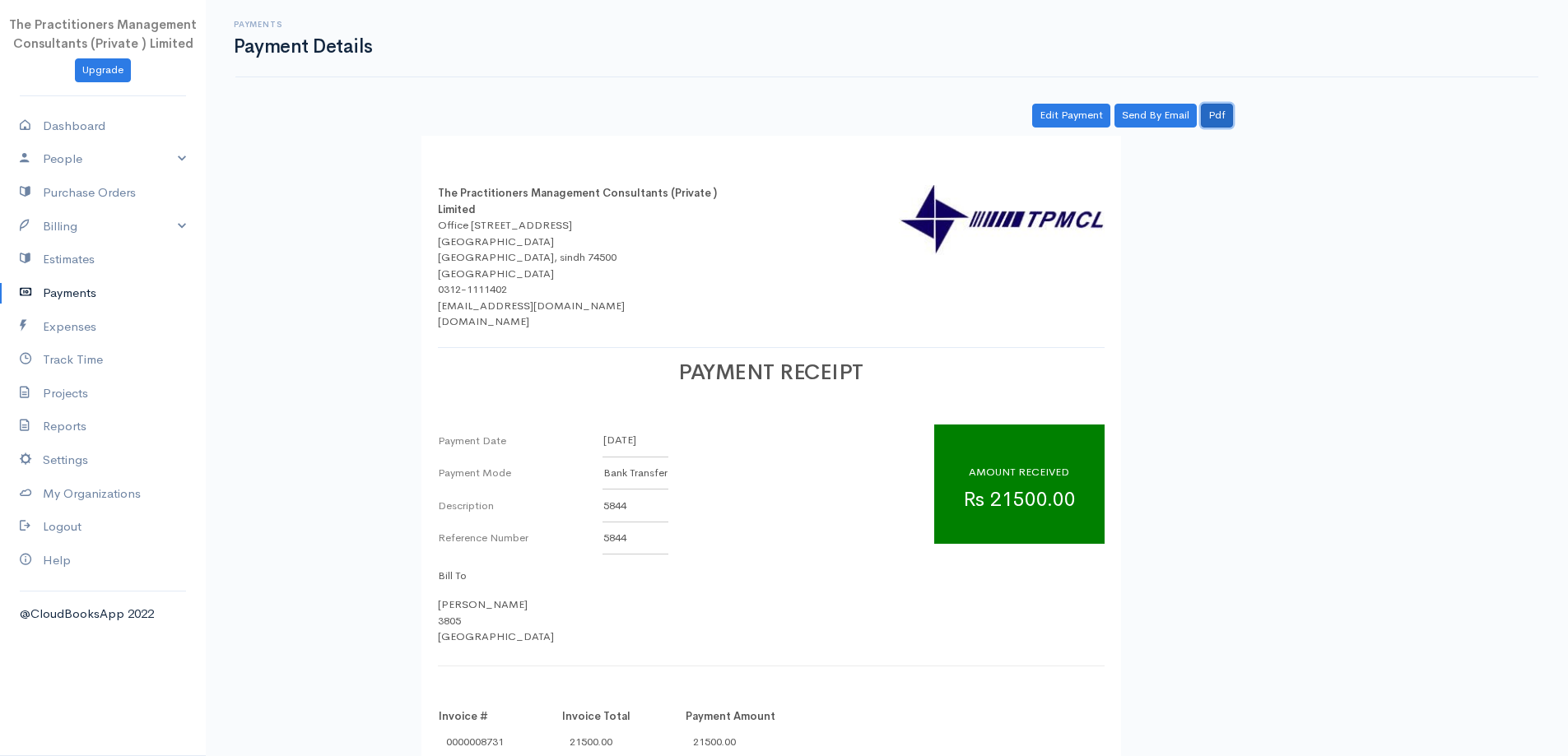
click at [1209, 117] on link "Pdf" at bounding box center [1216, 116] width 32 height 24
click at [75, 230] on link "Billing" at bounding box center [103, 226] width 206 height 34
click at [62, 257] on link "Invoice" at bounding box center [103, 257] width 206 height 29
